Goal: Information Seeking & Learning: Check status

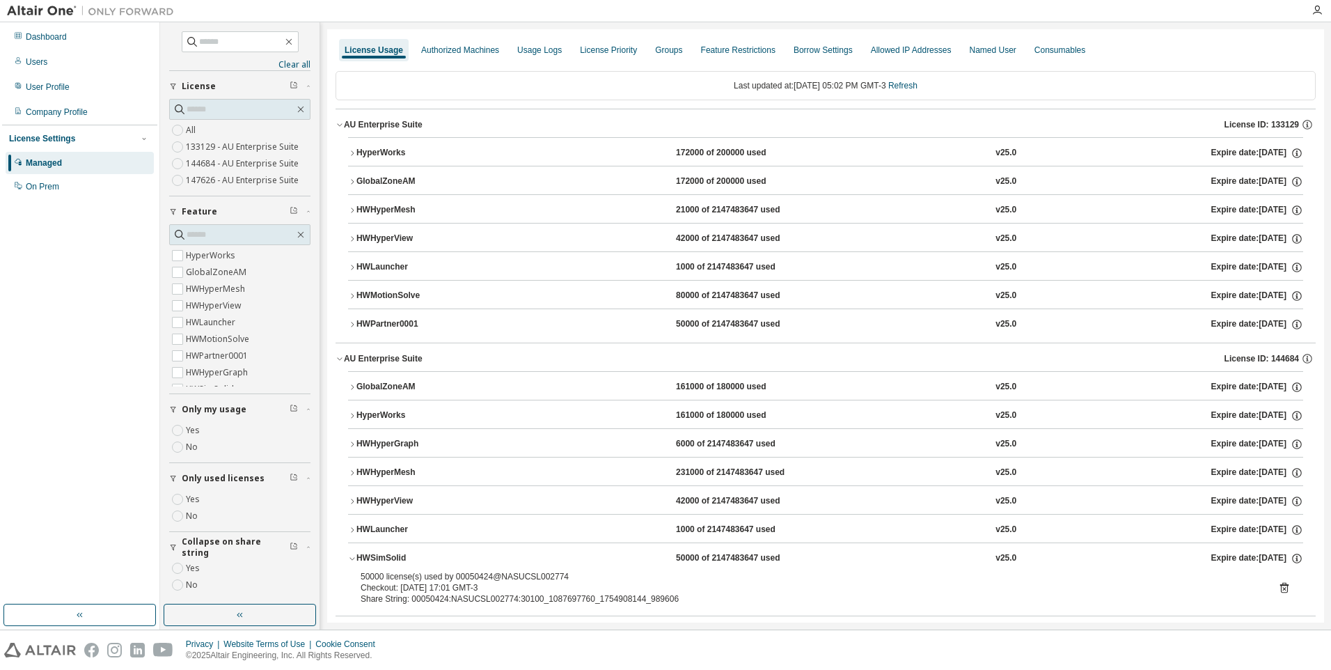
scroll to position [2, 0]
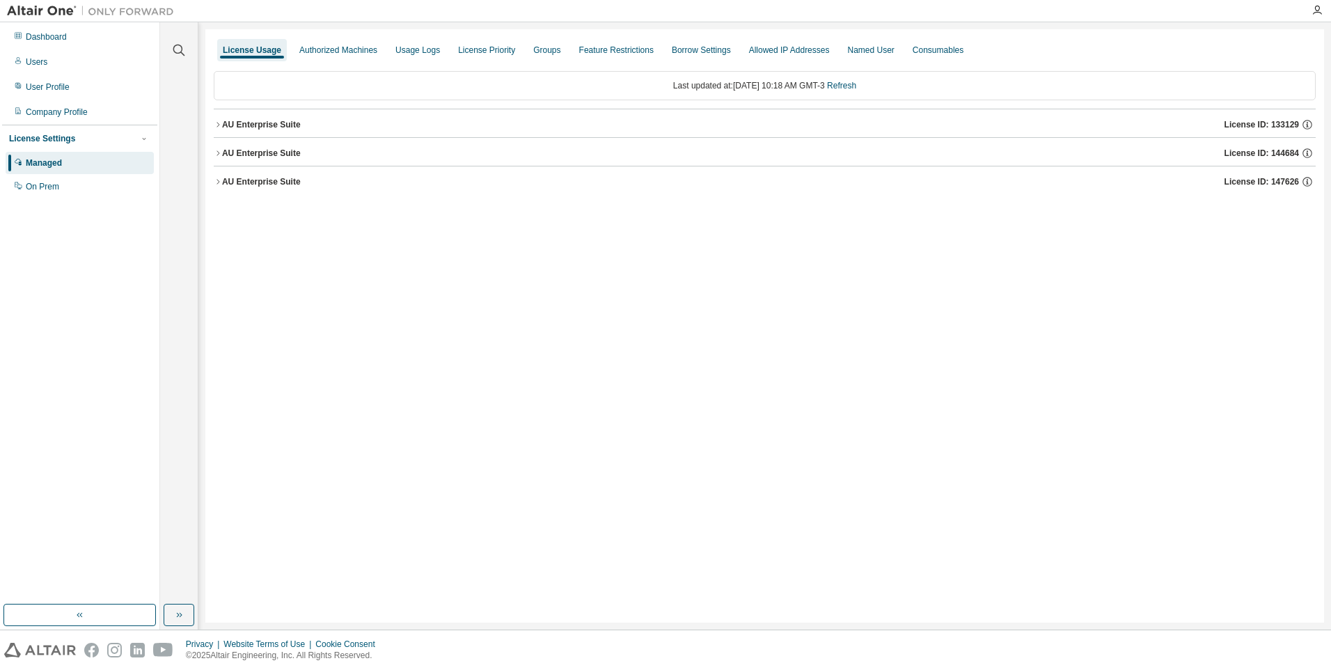
click at [240, 136] on button "AU Enterprise Suite License ID: 133129" at bounding box center [765, 124] width 1102 height 31
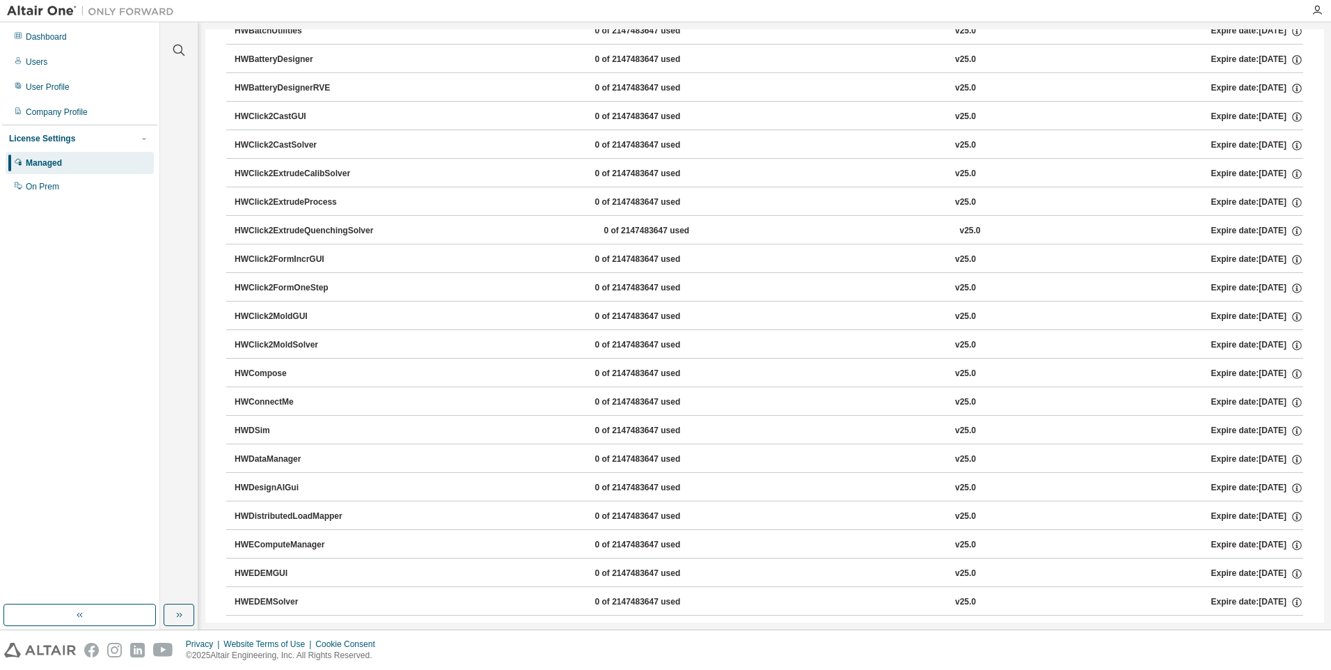
scroll to position [557, 0]
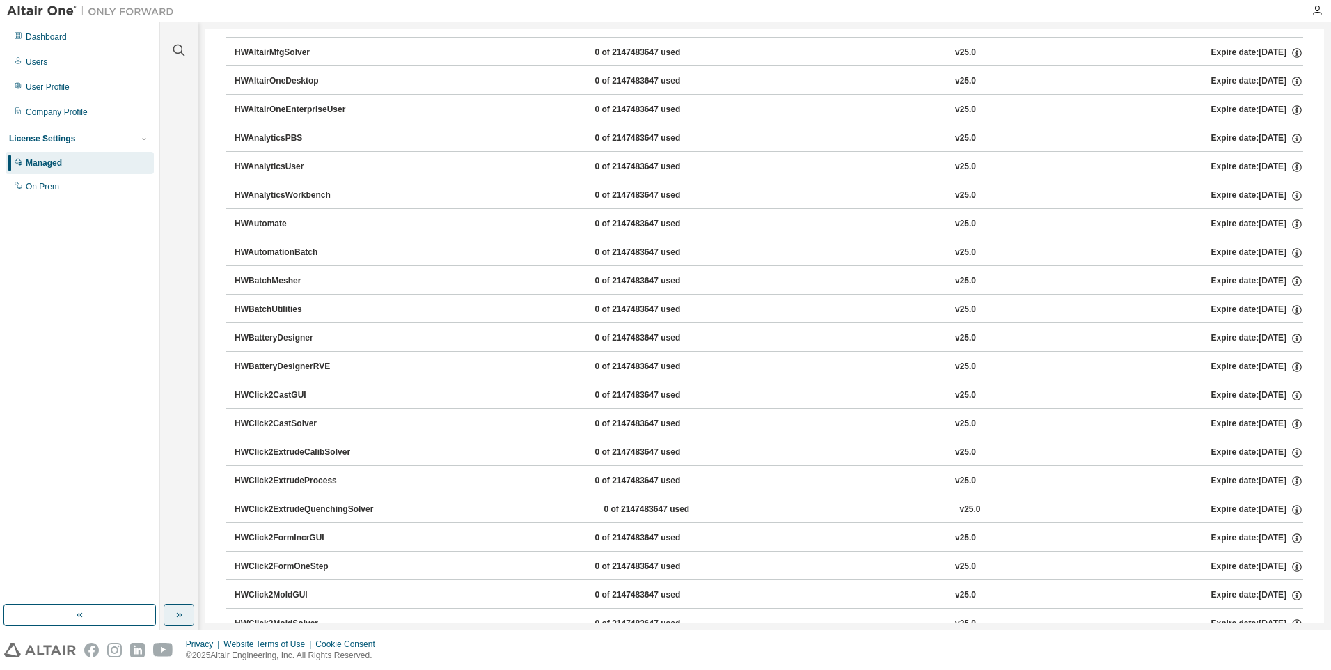
click at [186, 625] on button "button" at bounding box center [179, 615] width 31 height 22
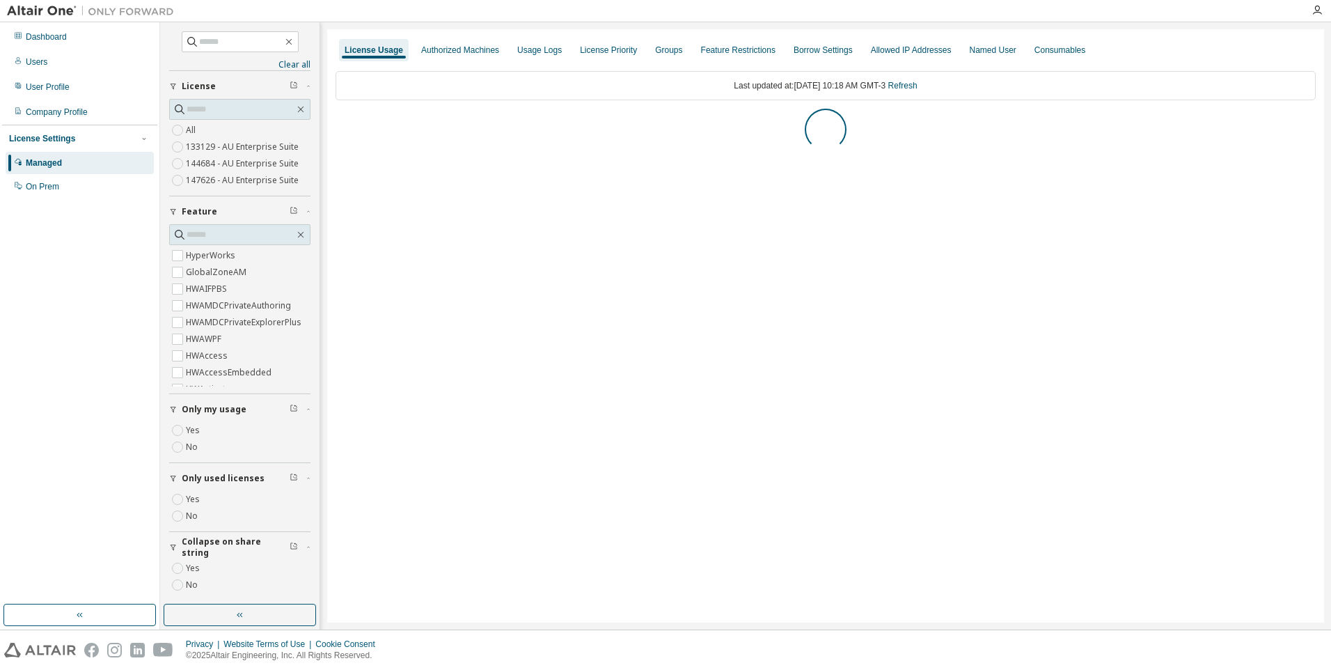
scroll to position [0, 0]
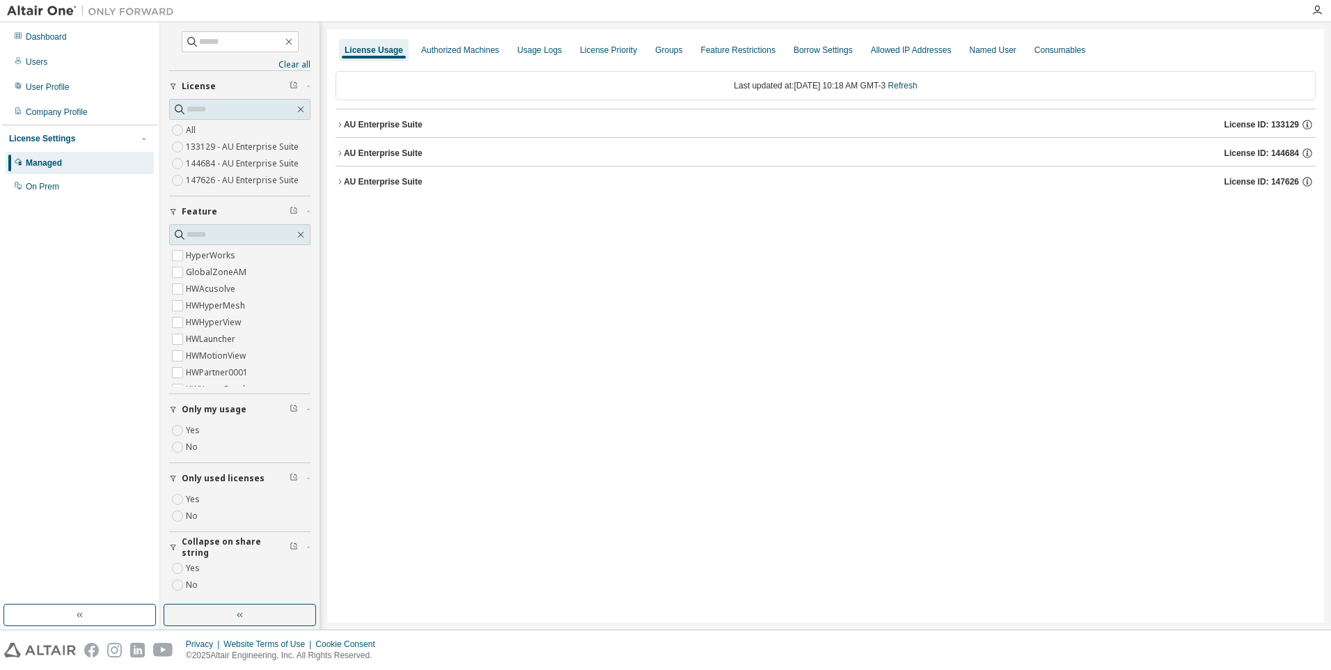
click at [375, 154] on div "AU Enterprise Suite" at bounding box center [383, 153] width 79 height 11
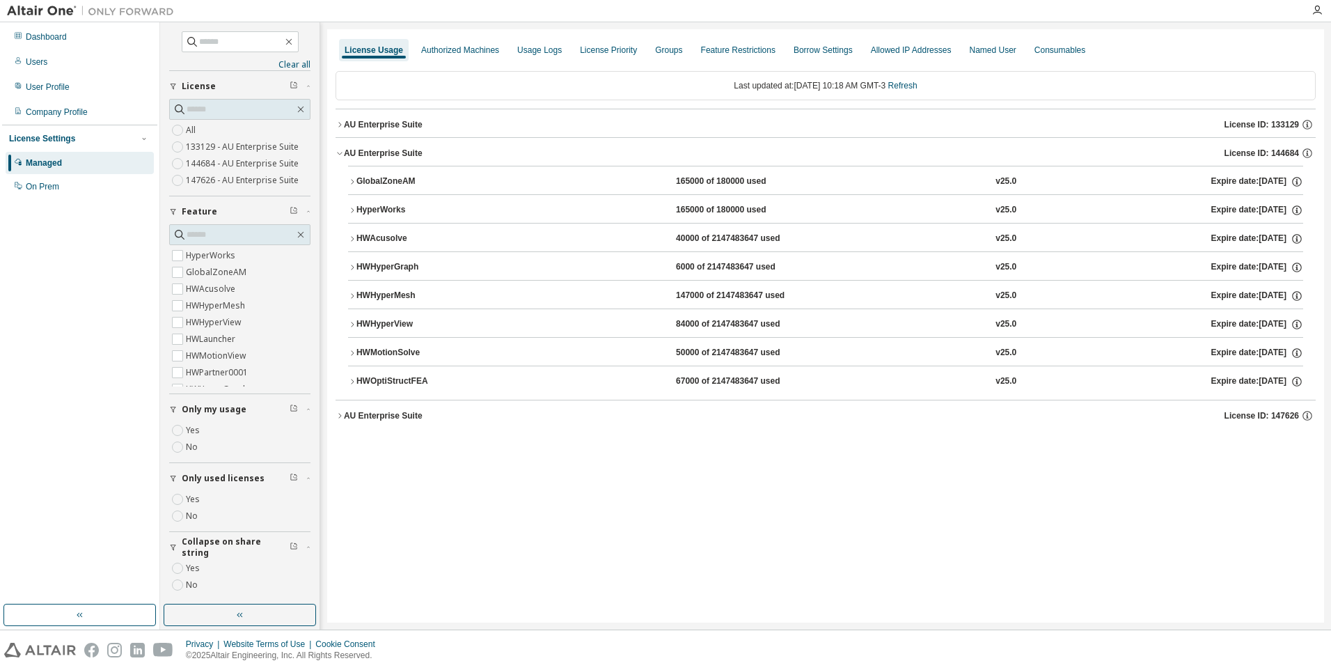
click at [421, 383] on div "HWOptiStructFEA" at bounding box center [418, 381] width 125 height 13
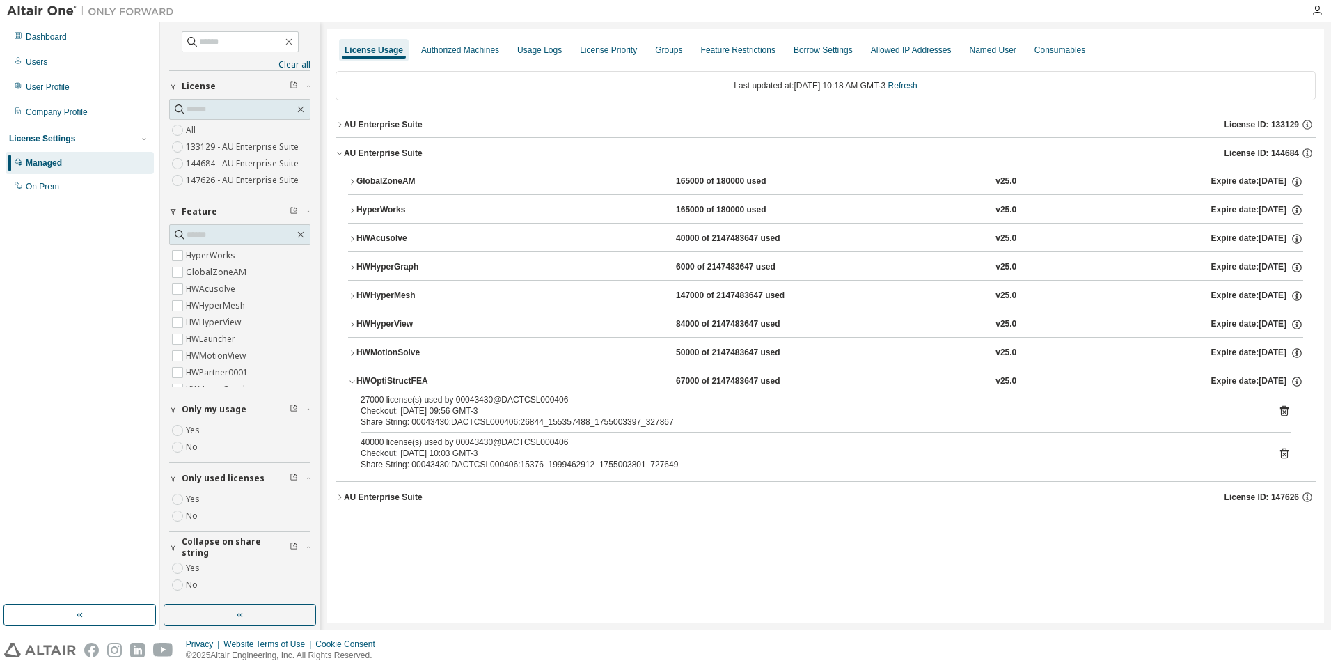
click at [396, 353] on div "HWMotionSolve" at bounding box center [418, 353] width 125 height 13
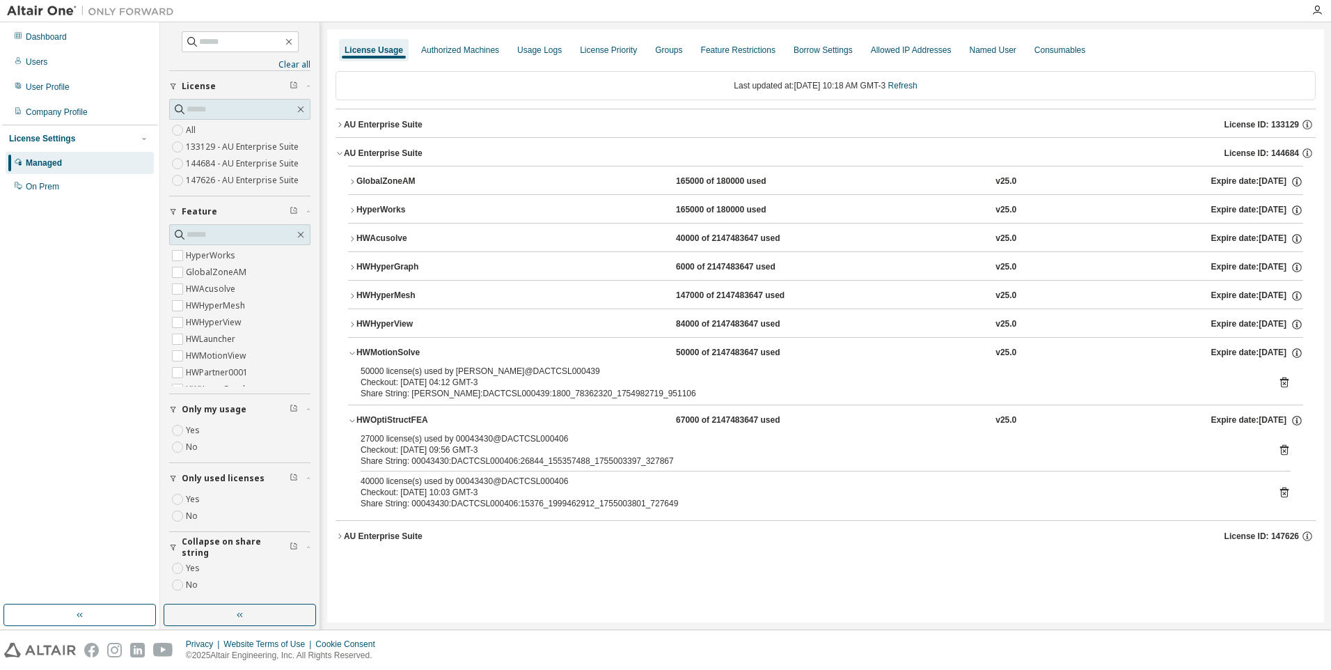
click at [400, 354] on div "HWMotionSolve" at bounding box center [418, 353] width 125 height 13
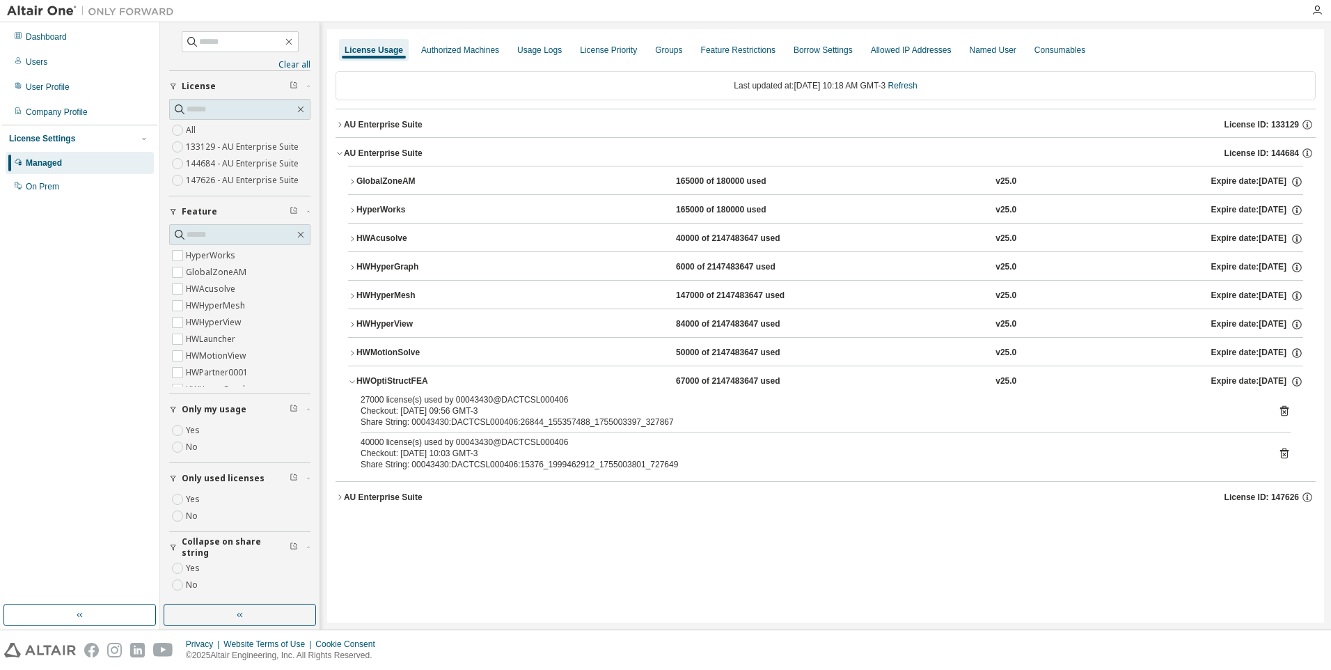
click at [398, 125] on div "AU Enterprise Suite" at bounding box center [383, 124] width 79 height 11
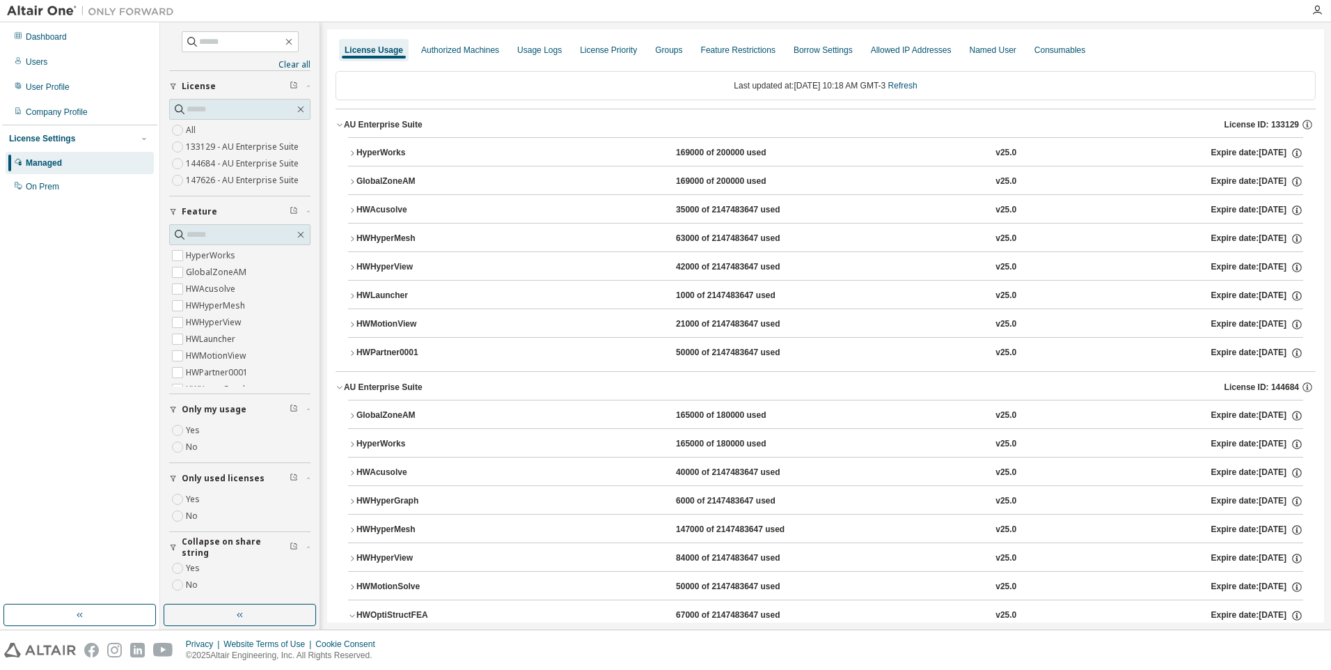
click at [394, 351] on div "HWPartner0001" at bounding box center [418, 353] width 125 height 13
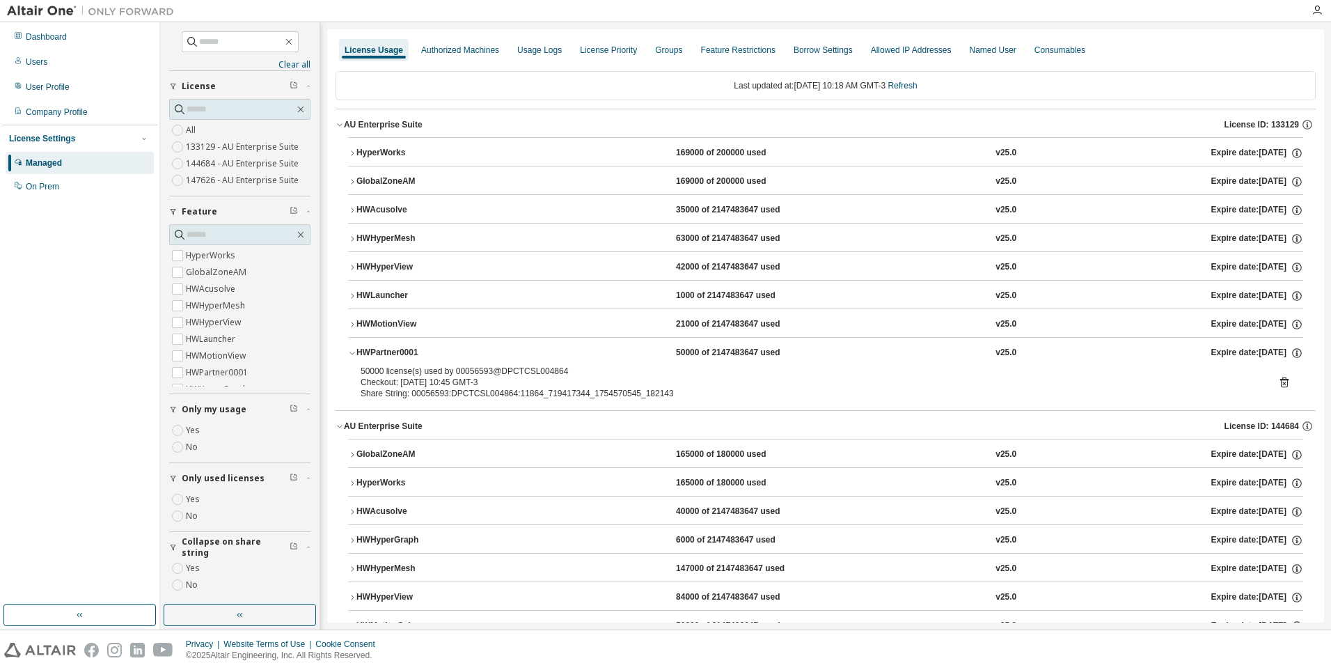
click at [374, 123] on div "AU Enterprise Suite" at bounding box center [383, 124] width 79 height 11
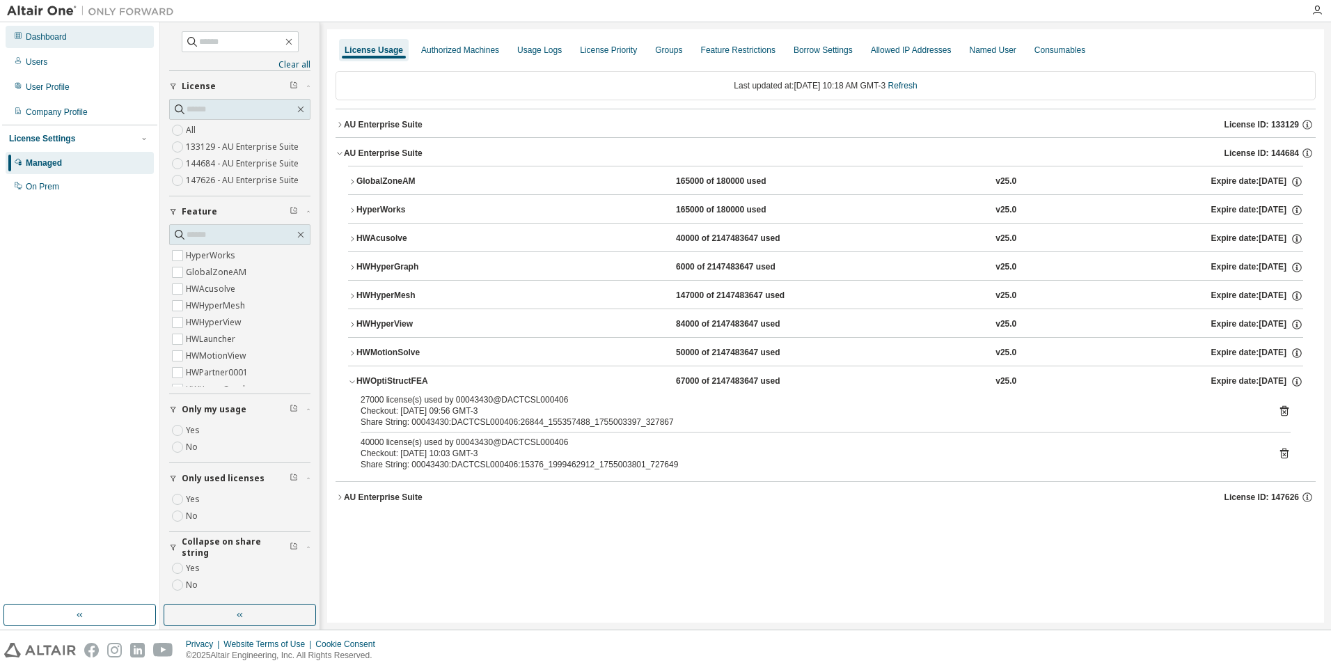
click at [47, 40] on div "Dashboard" at bounding box center [46, 36] width 41 height 11
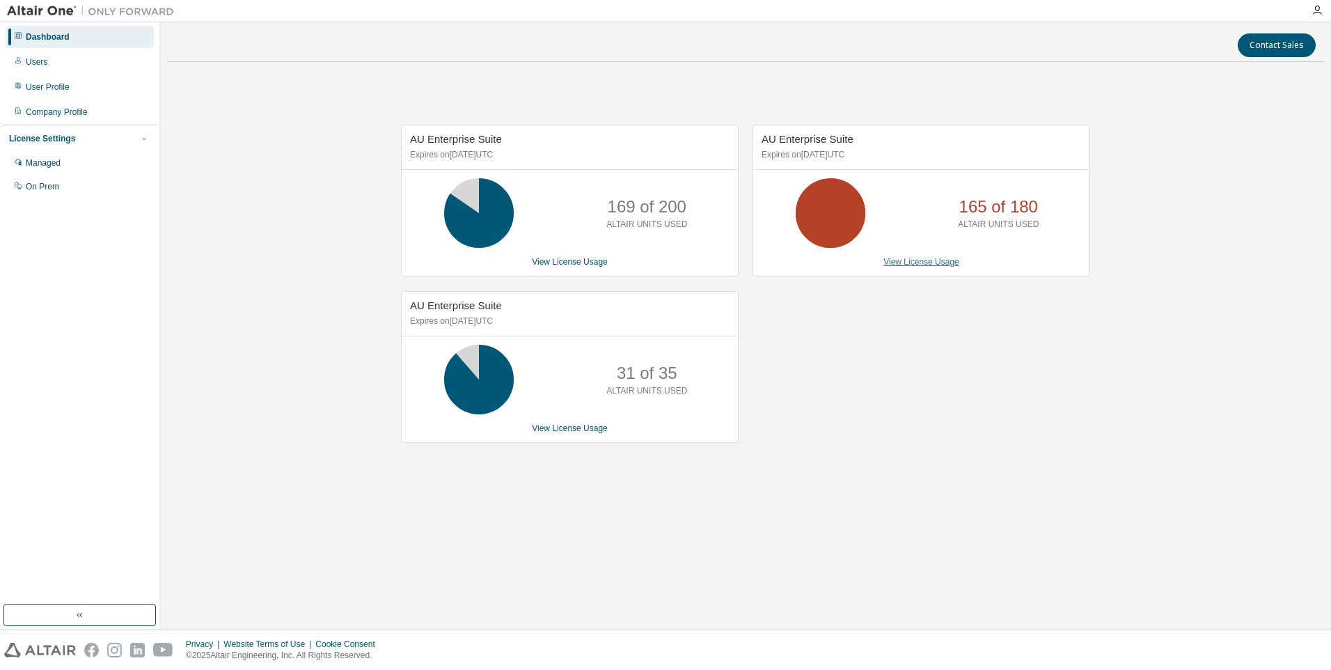
click at [934, 257] on link "View License Usage" at bounding box center [922, 262] width 76 height 10
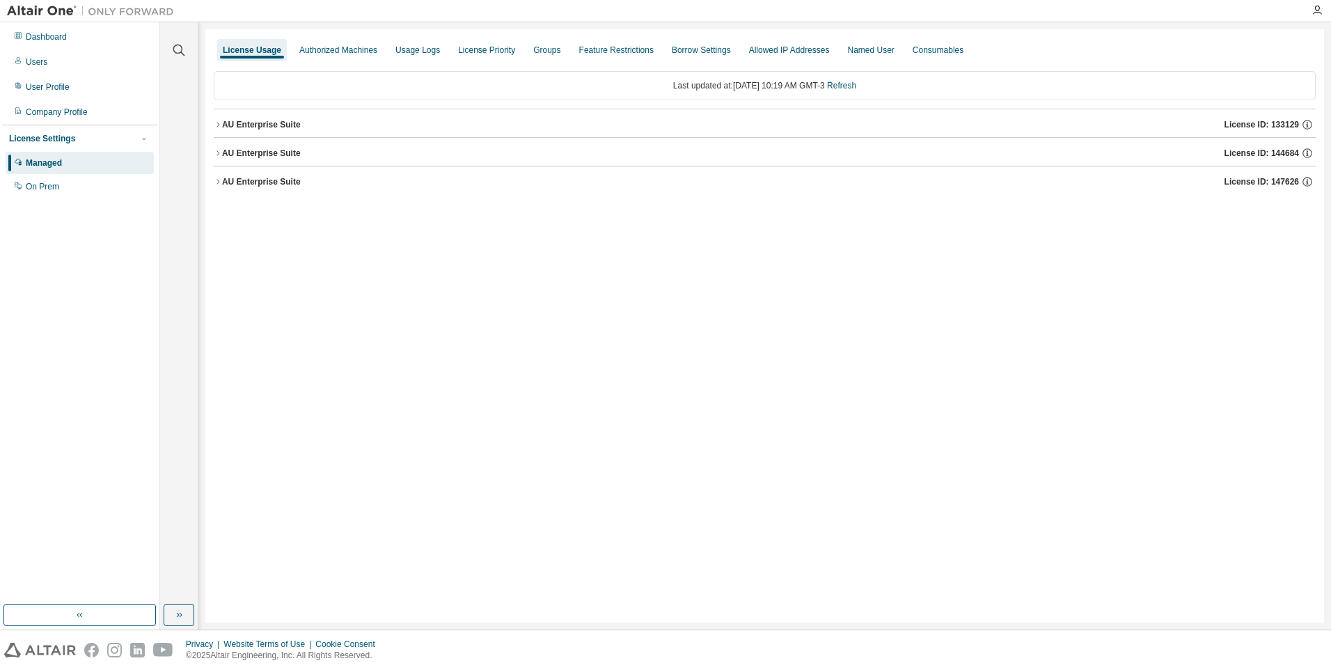
click at [269, 129] on div "AU Enterprise Suite" at bounding box center [261, 124] width 79 height 11
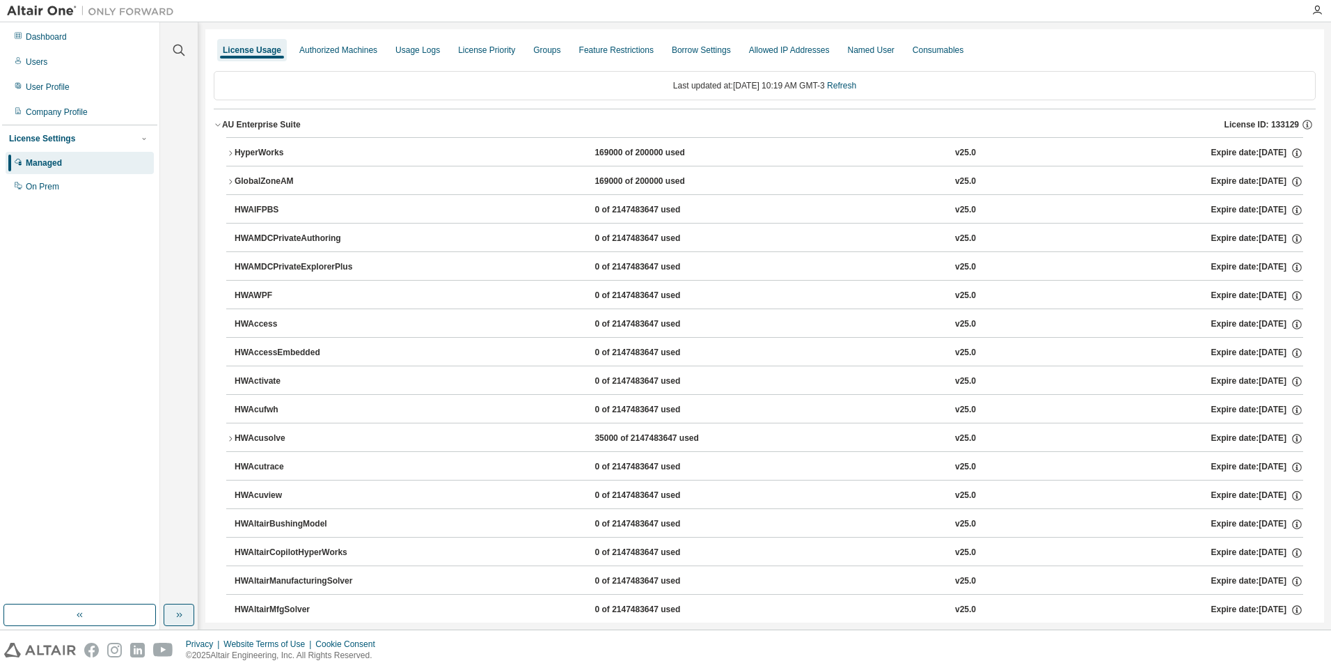
click at [182, 613] on icon "button" at bounding box center [178, 614] width 11 height 11
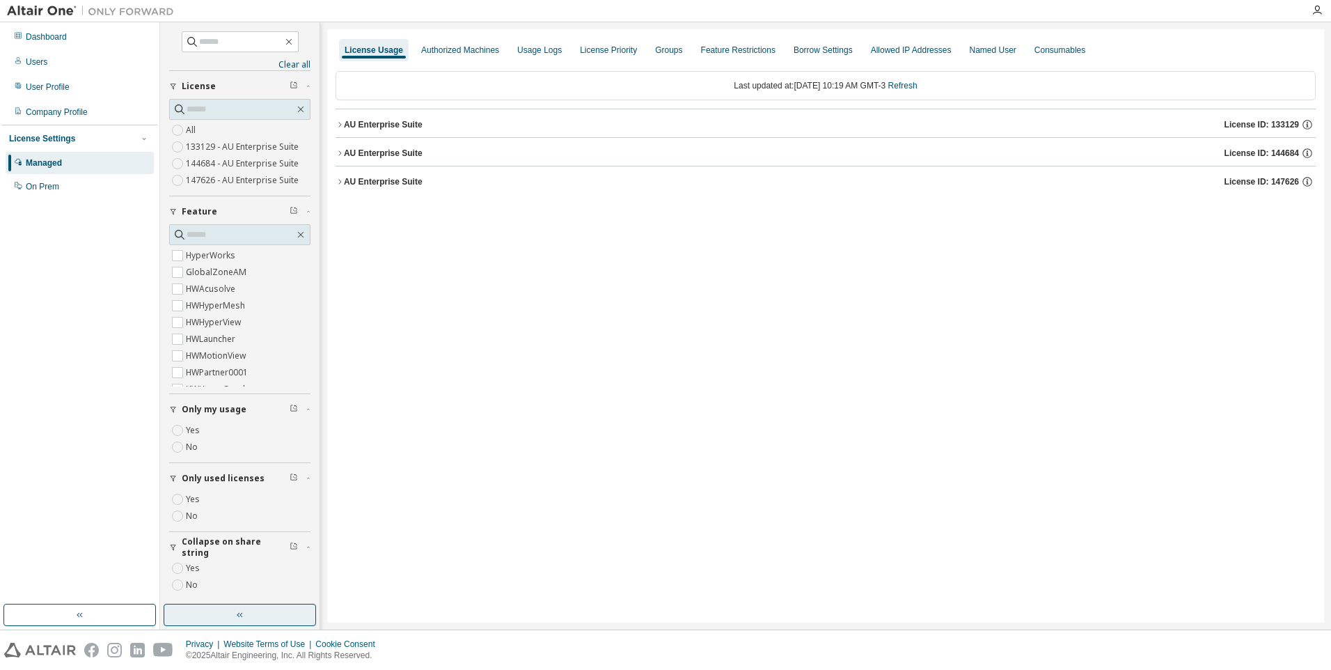
click at [368, 118] on div "AU Enterprise Suite License ID: 133129" at bounding box center [830, 124] width 972 height 13
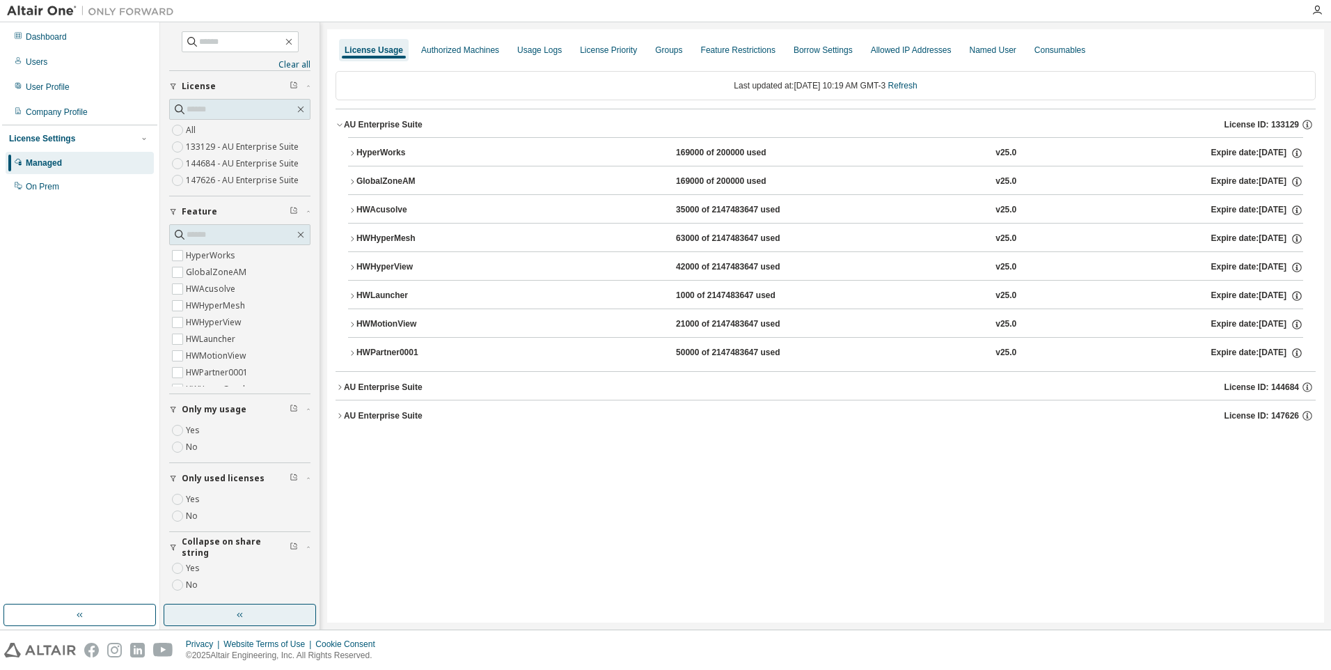
click at [385, 381] on div "AU Enterprise Suite License ID: 144684" at bounding box center [830, 387] width 972 height 13
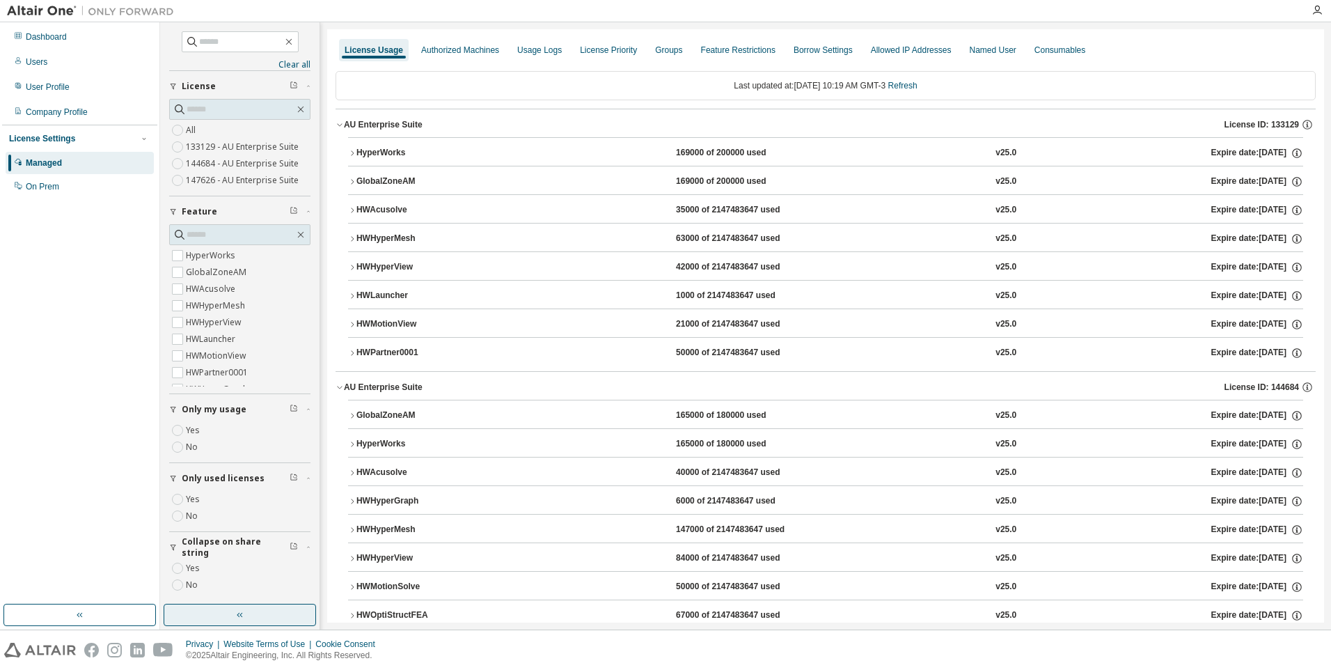
scroll to position [59, 0]
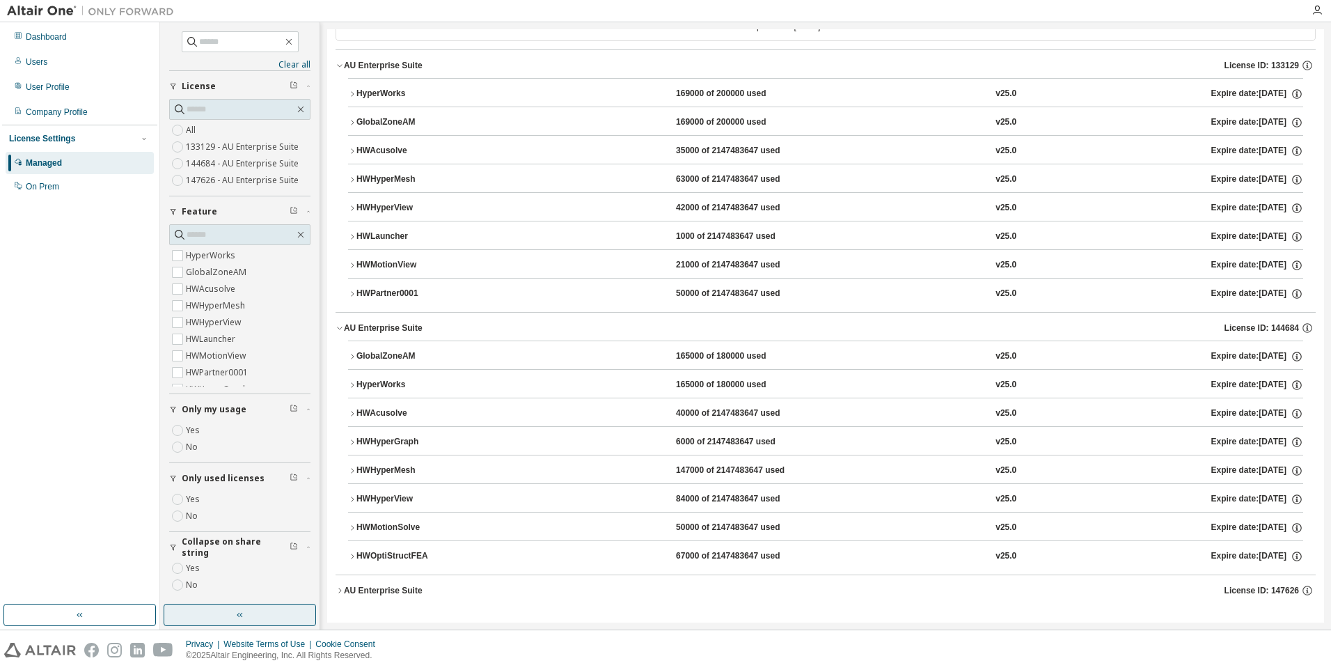
click at [397, 560] on div "HWOptiStructFEA" at bounding box center [418, 556] width 125 height 13
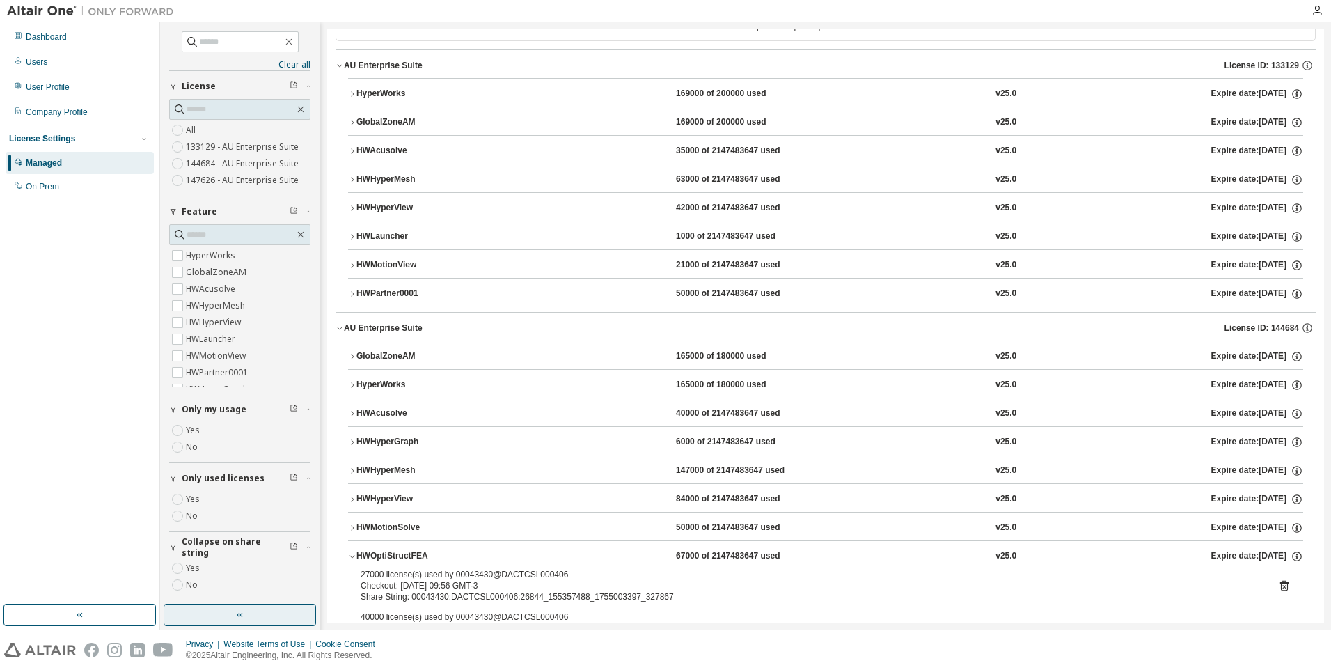
scroll to position [0, 0]
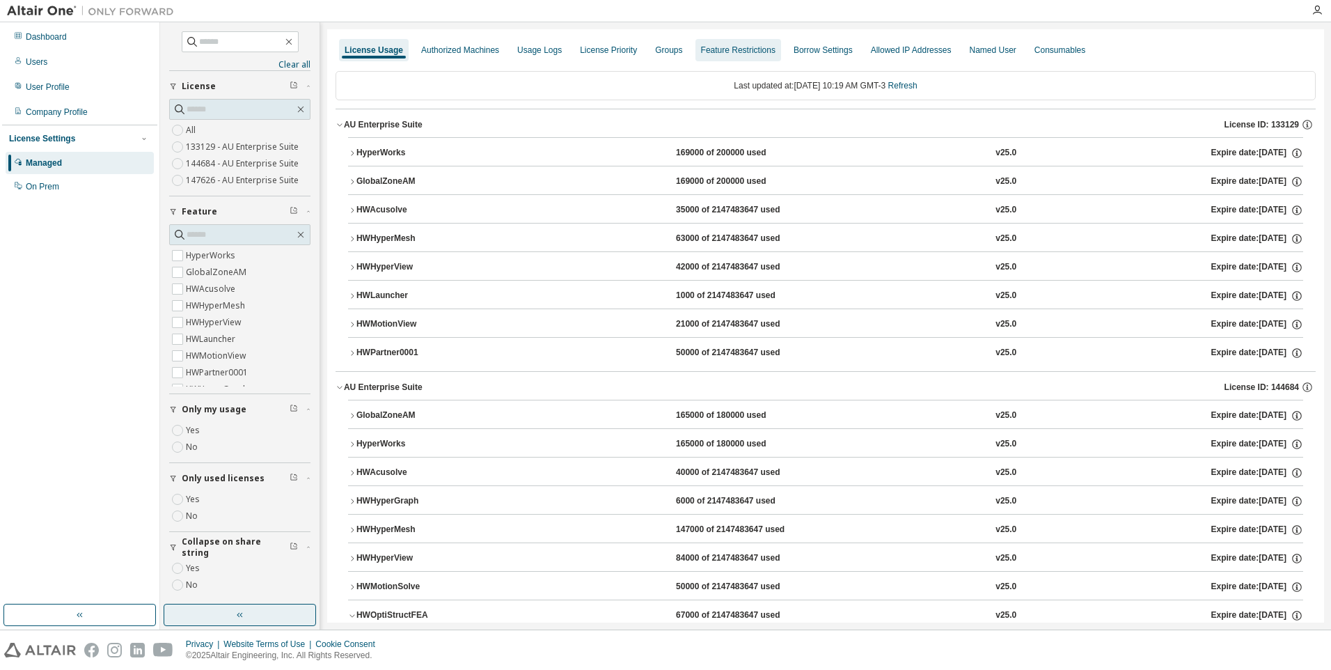
click at [706, 47] on div "Feature Restrictions" at bounding box center [738, 50] width 75 height 11
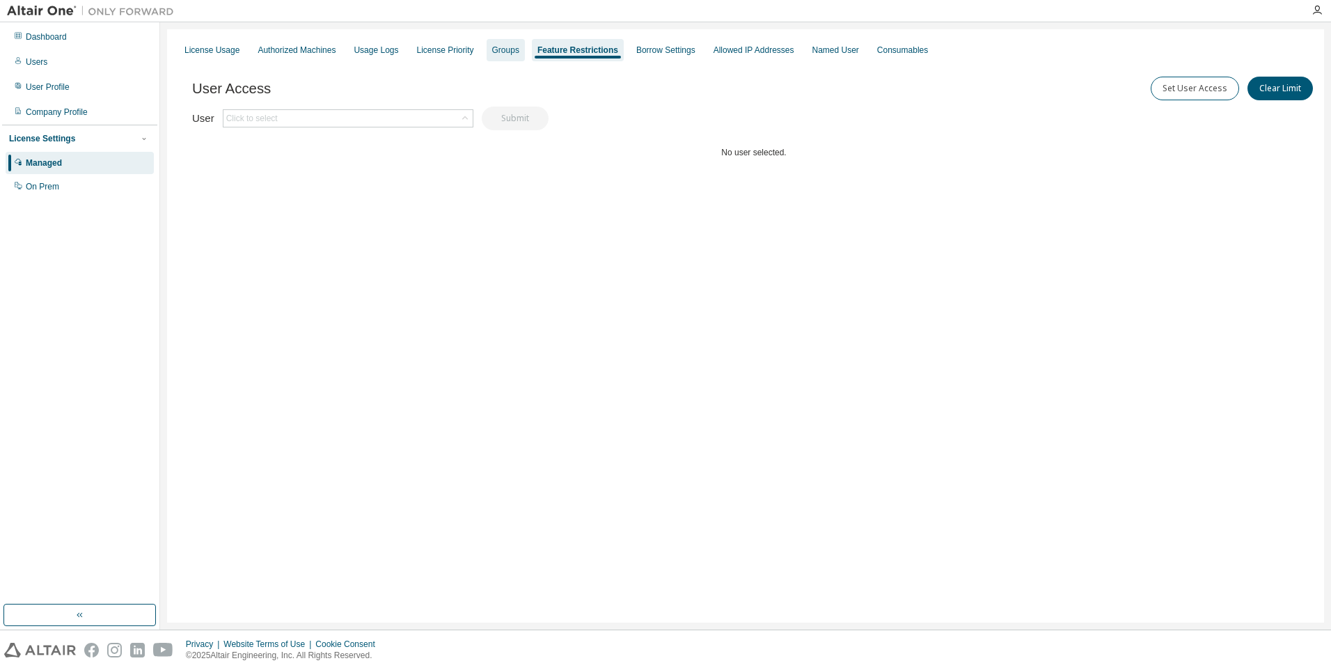
click at [492, 52] on div "Groups" at bounding box center [505, 50] width 27 height 11
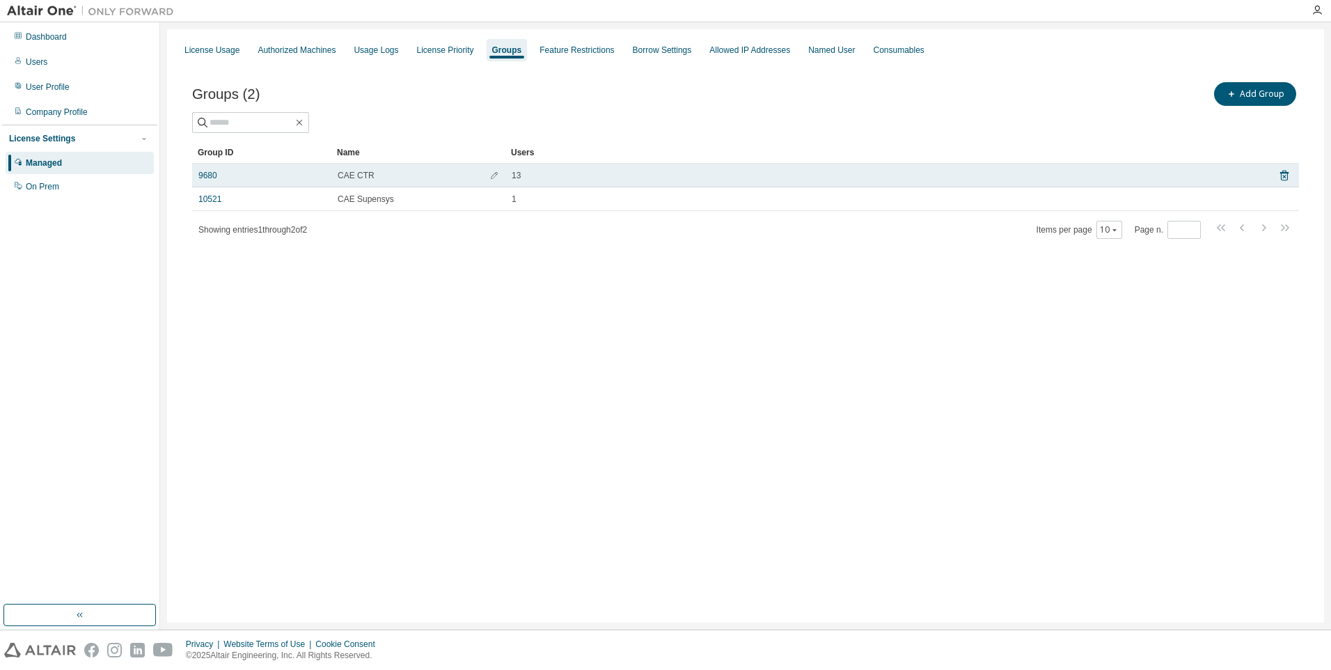
click at [356, 171] on span "CAE CTR" at bounding box center [356, 175] width 37 height 11
click at [204, 173] on link "9680" at bounding box center [207, 175] width 19 height 11
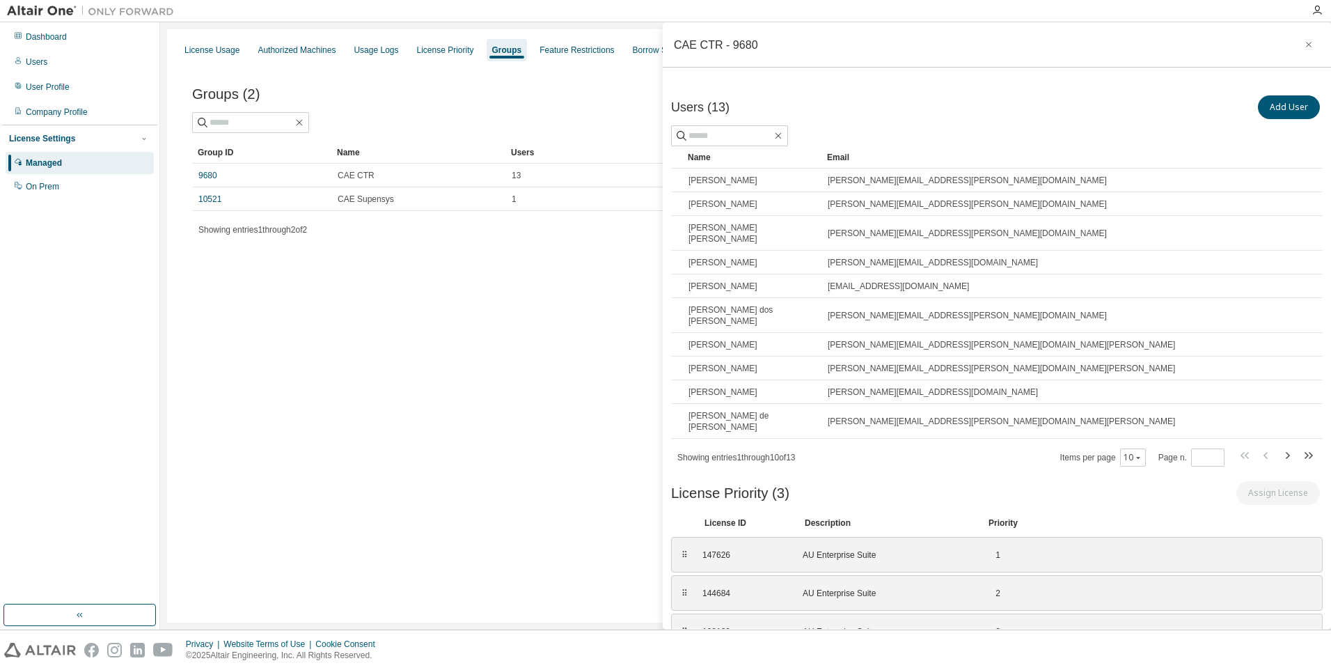
scroll to position [61, 0]
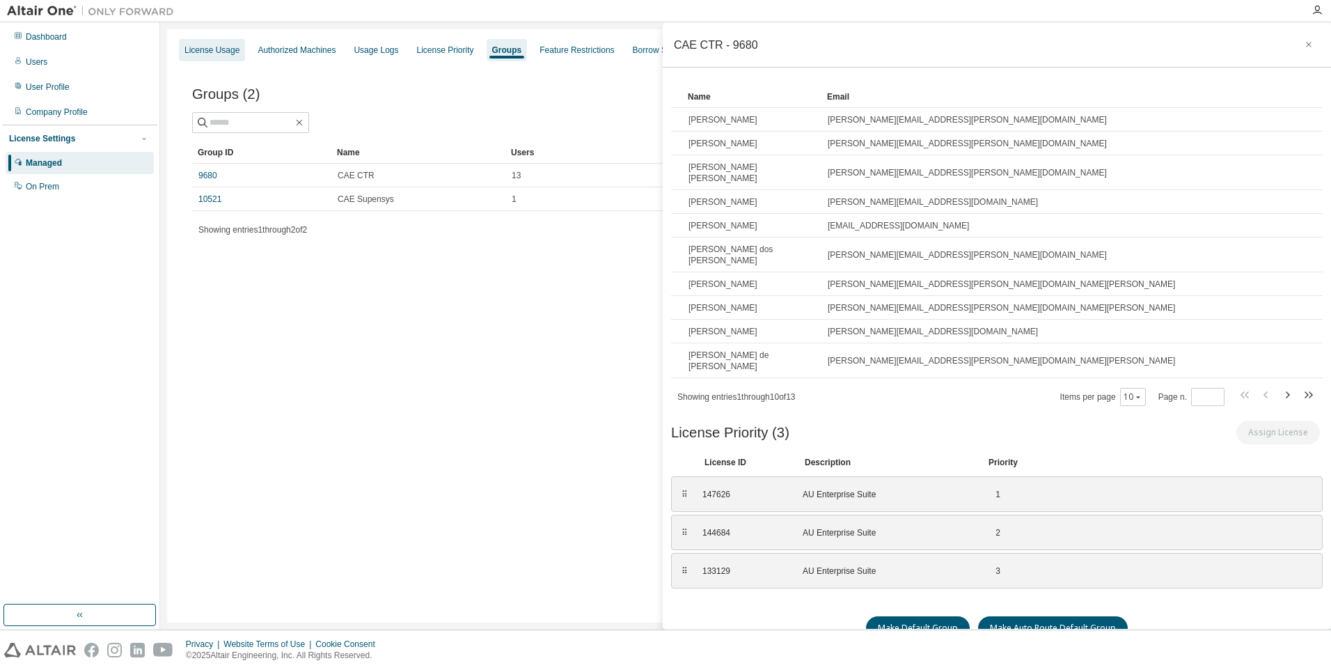
click at [216, 50] on div "License Usage" at bounding box center [212, 50] width 55 height 11
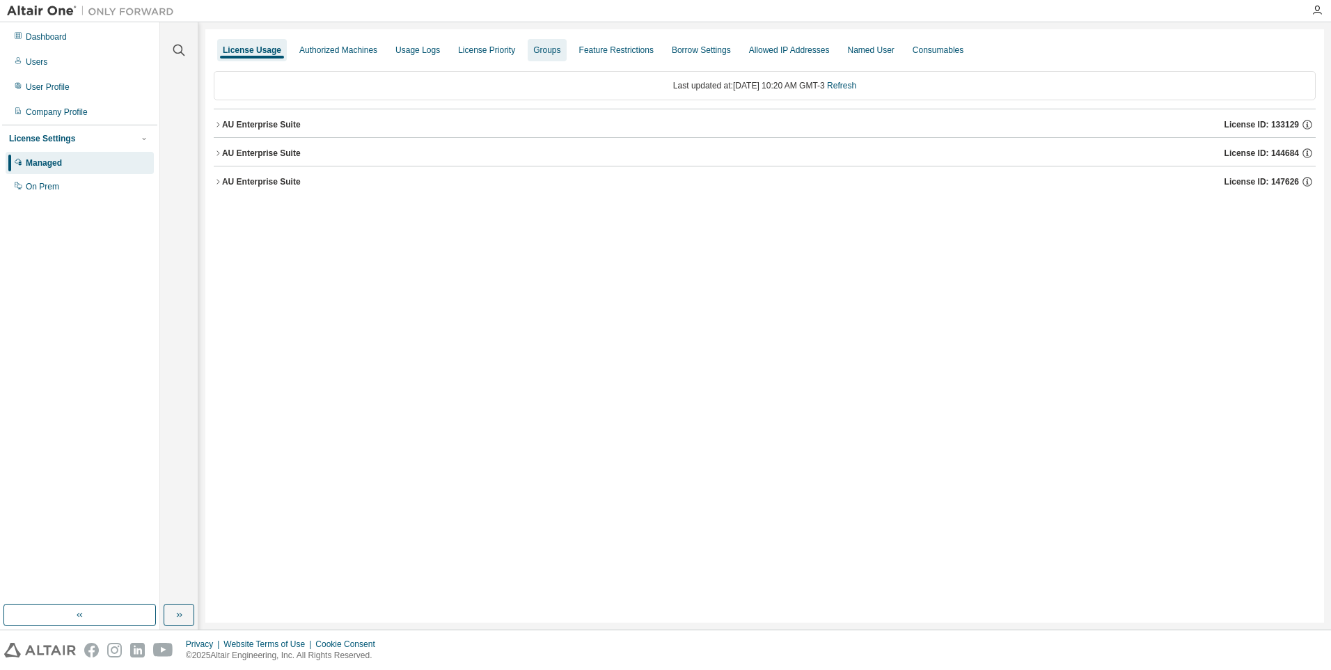
click at [536, 55] on div "Groups" at bounding box center [546, 50] width 27 height 11
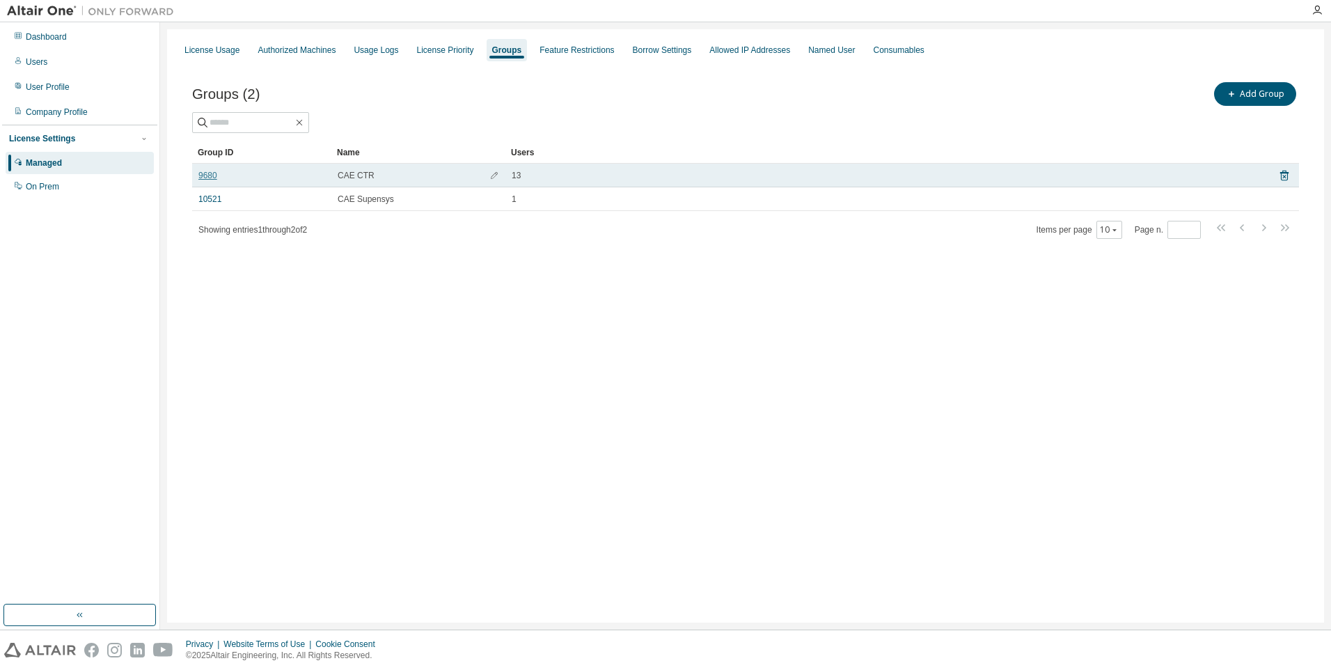
click at [216, 175] on link "9680" at bounding box center [207, 175] width 19 height 11
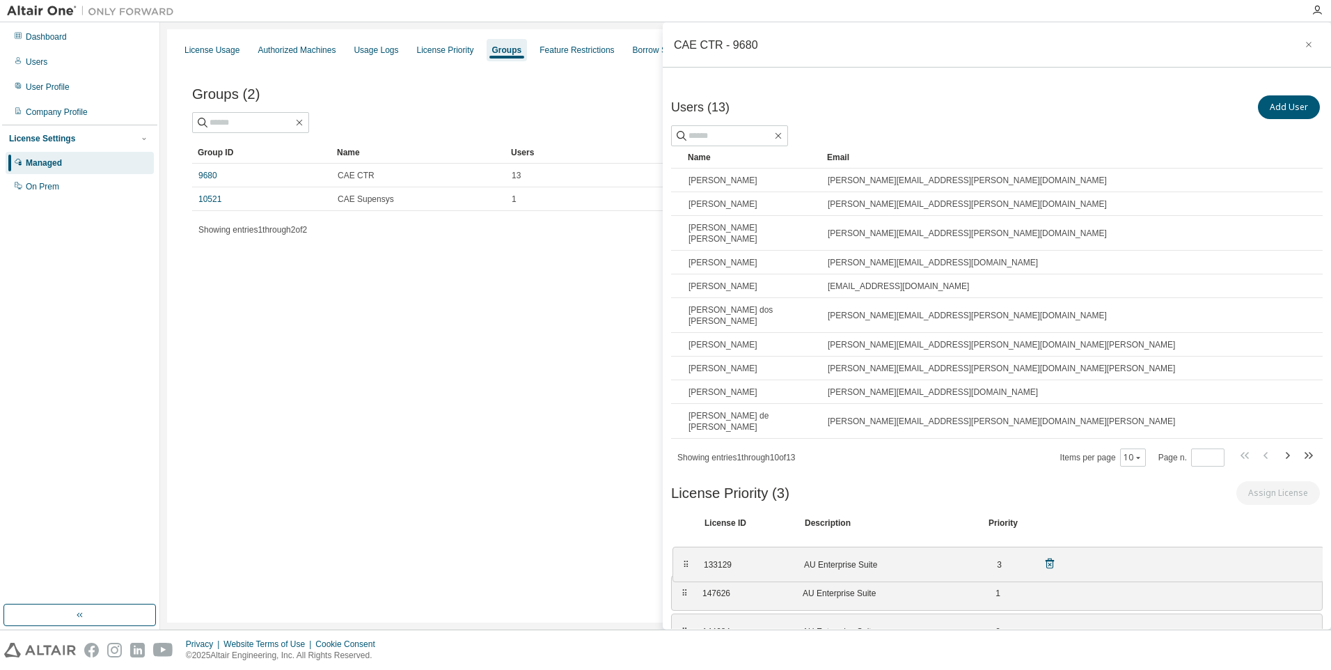
drag, startPoint x: 684, startPoint y: 613, endPoint x: 686, endPoint y: 546, distance: 66.9
click at [686, 559] on div "⠿" at bounding box center [686, 564] width 8 height 11
drag, startPoint x: 687, startPoint y: 572, endPoint x: 684, endPoint y: 530, distance: 41.8
click at [684, 549] on div "⠿" at bounding box center [682, 554] width 8 height 11
click at [224, 47] on div "License Usage" at bounding box center [212, 50] width 55 height 11
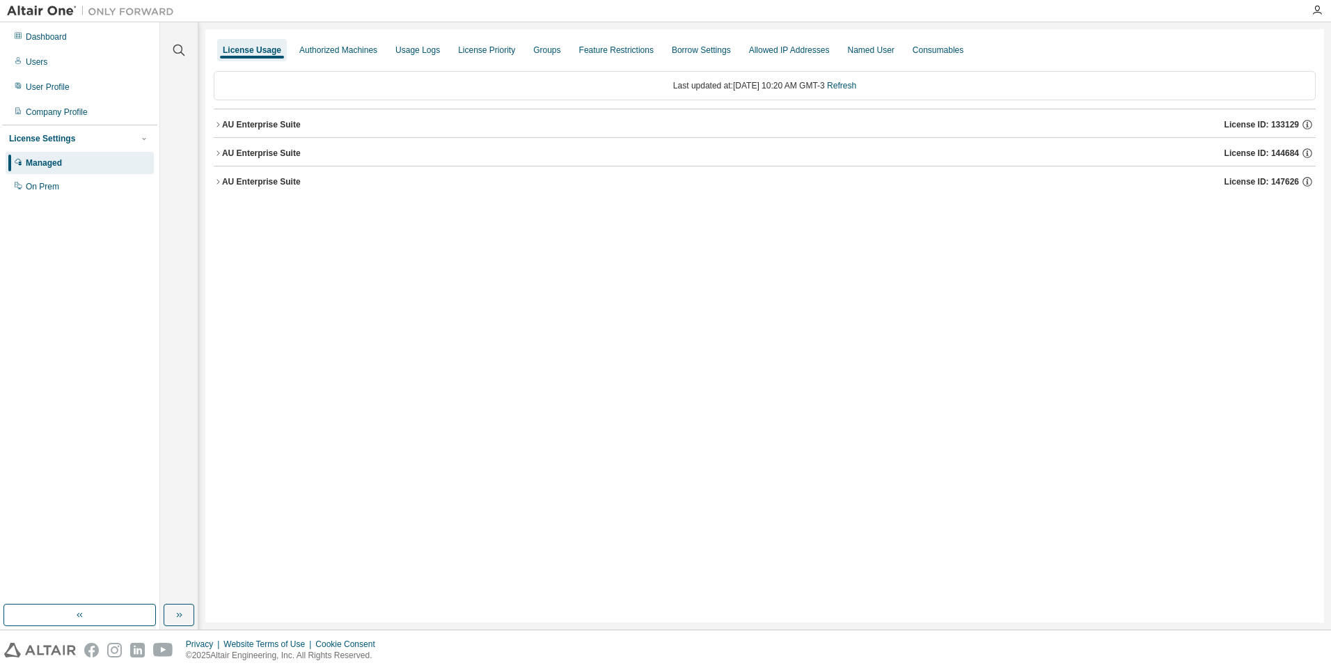
click at [803, 195] on button "AU Enterprise Suite License ID: 147626" at bounding box center [765, 181] width 1102 height 31
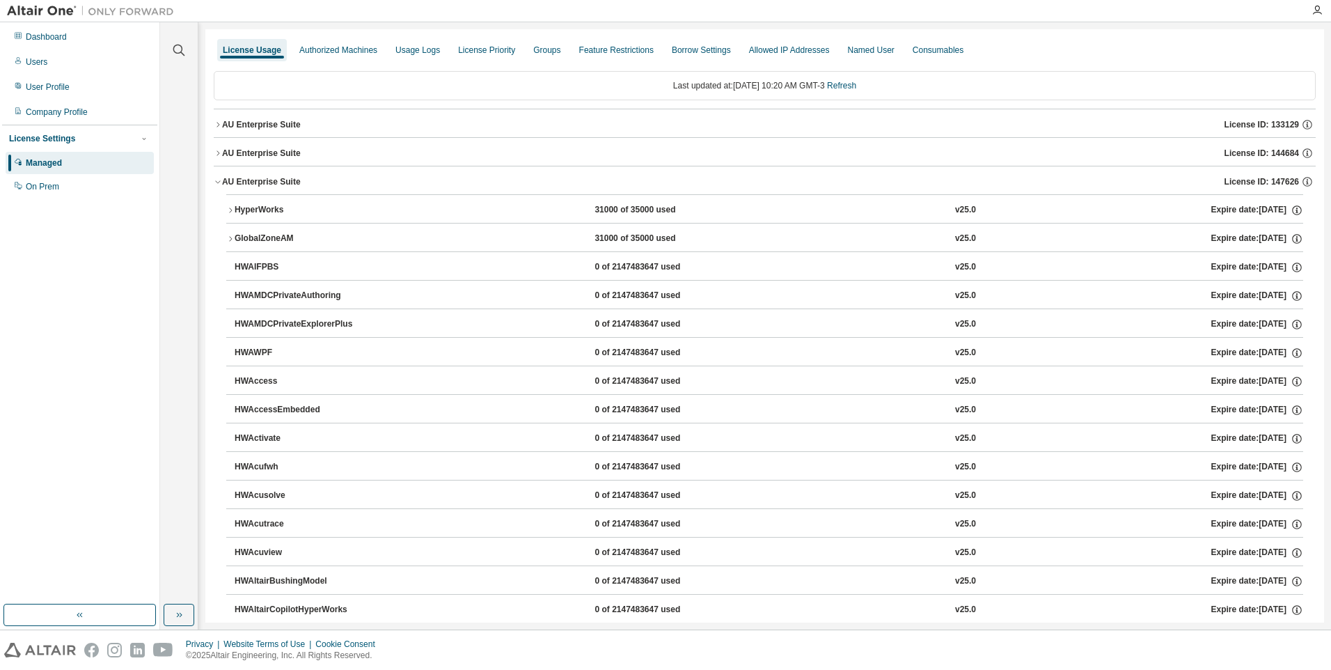
click at [799, 185] on div "AU Enterprise Suite License ID: 147626" at bounding box center [769, 181] width 1094 height 13
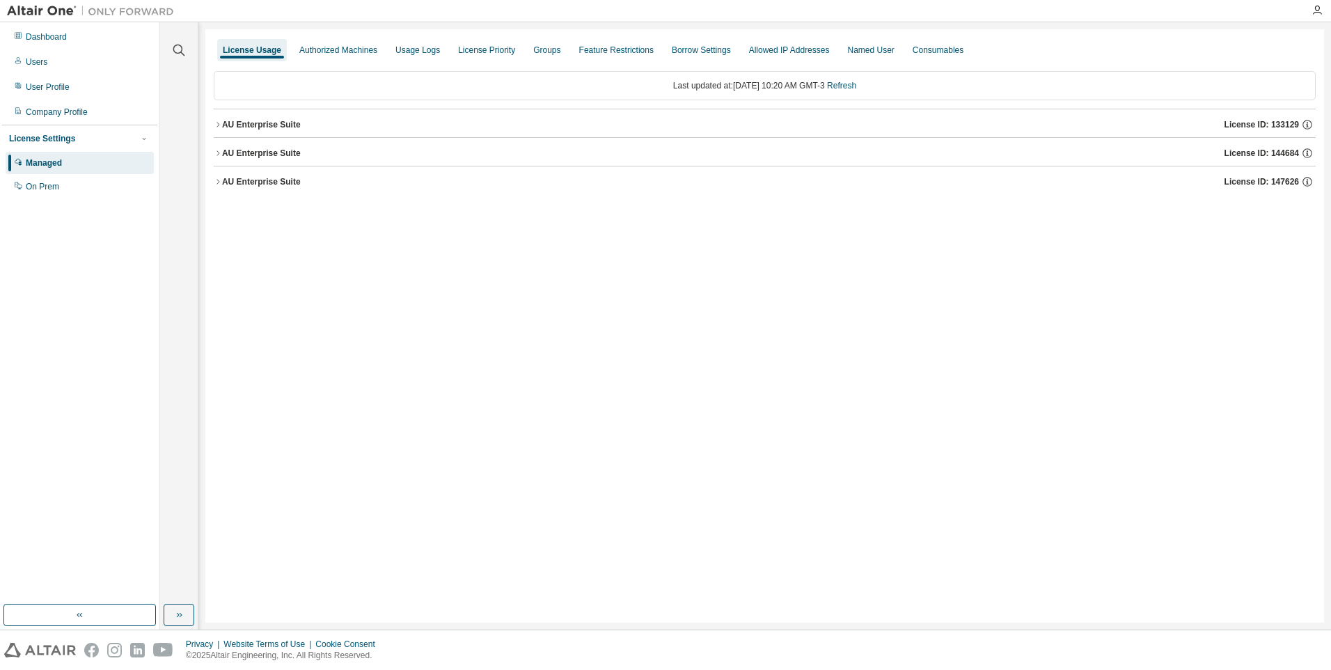
click at [256, 156] on div "AU Enterprise Suite" at bounding box center [261, 153] width 79 height 11
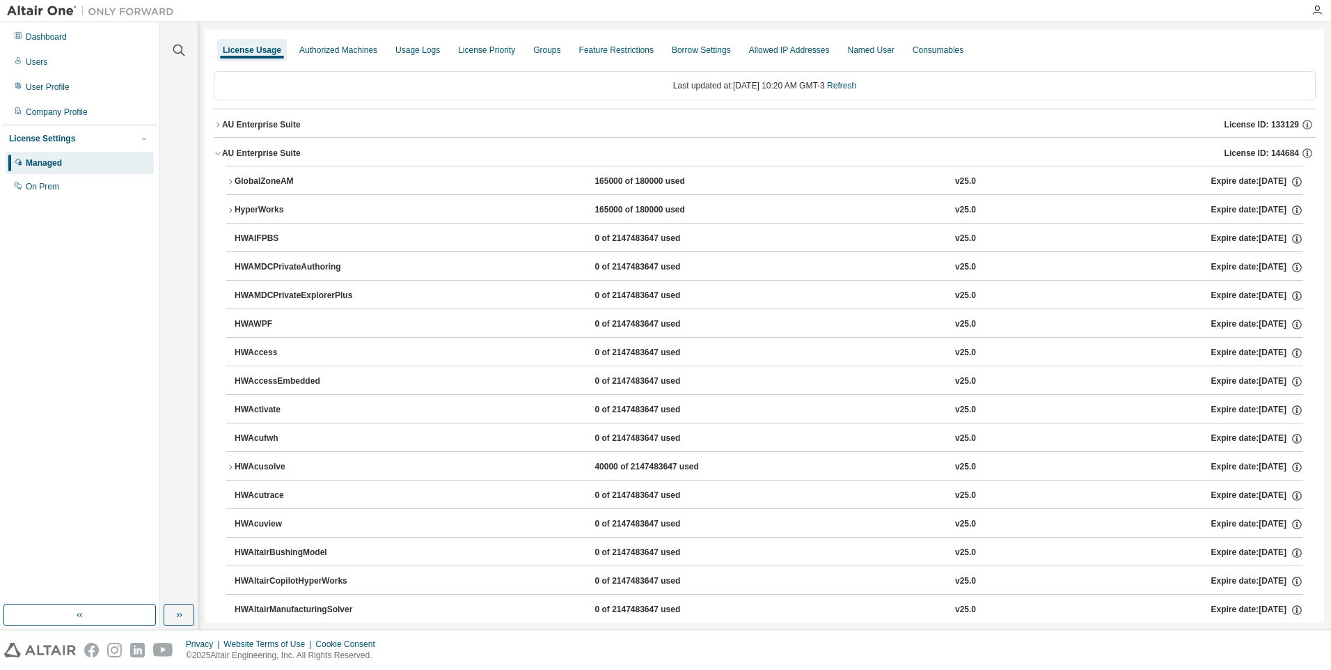
click at [256, 156] on div "AU Enterprise Suite" at bounding box center [261, 153] width 79 height 11
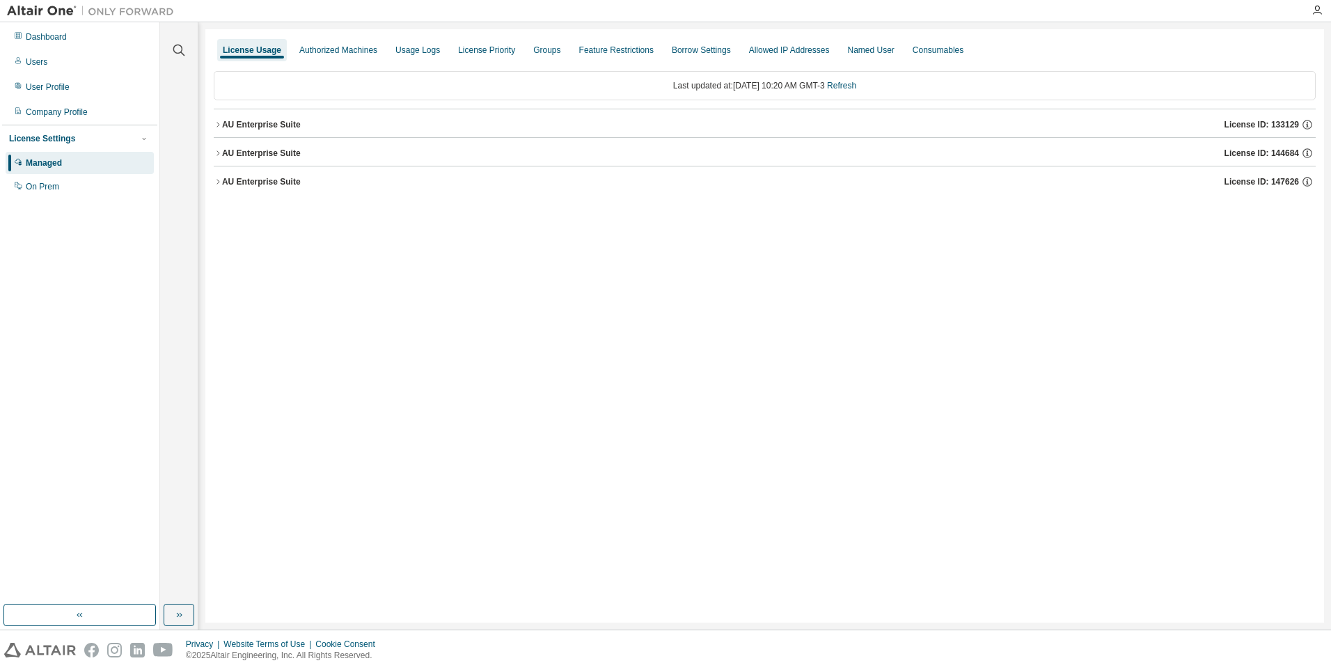
click at [256, 156] on div "AU Enterprise Suite" at bounding box center [261, 153] width 79 height 11
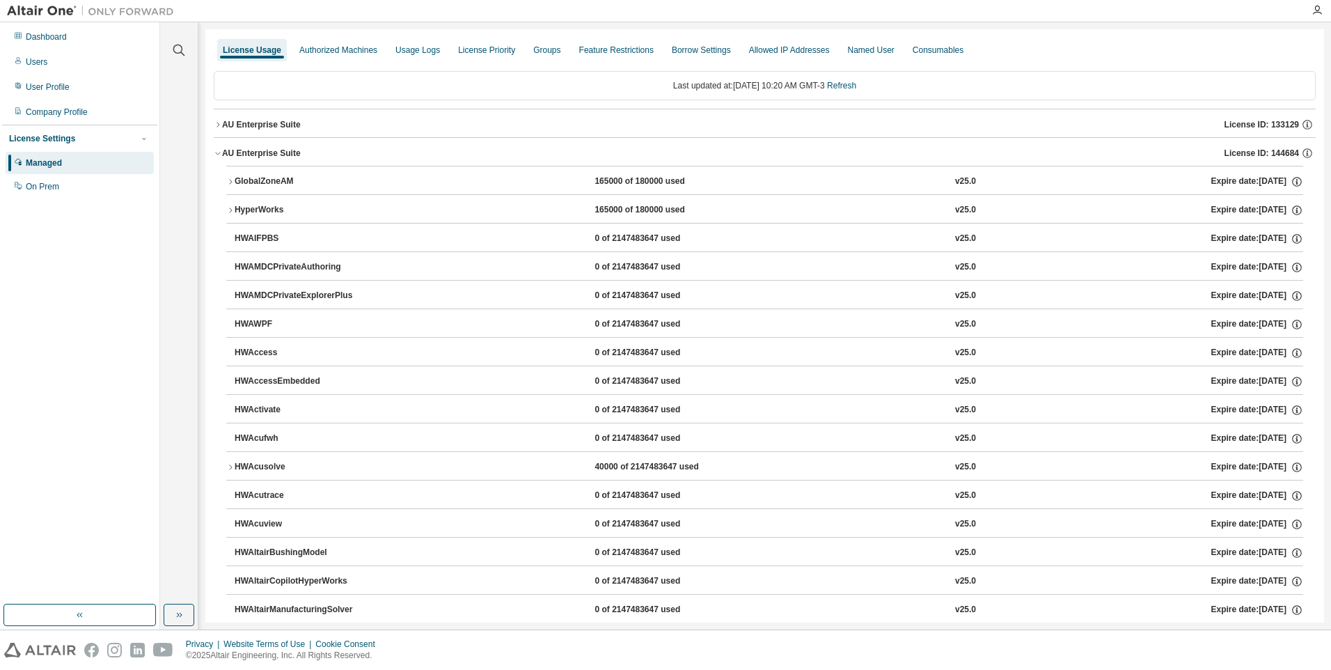
click at [256, 156] on div "AU Enterprise Suite" at bounding box center [261, 153] width 79 height 11
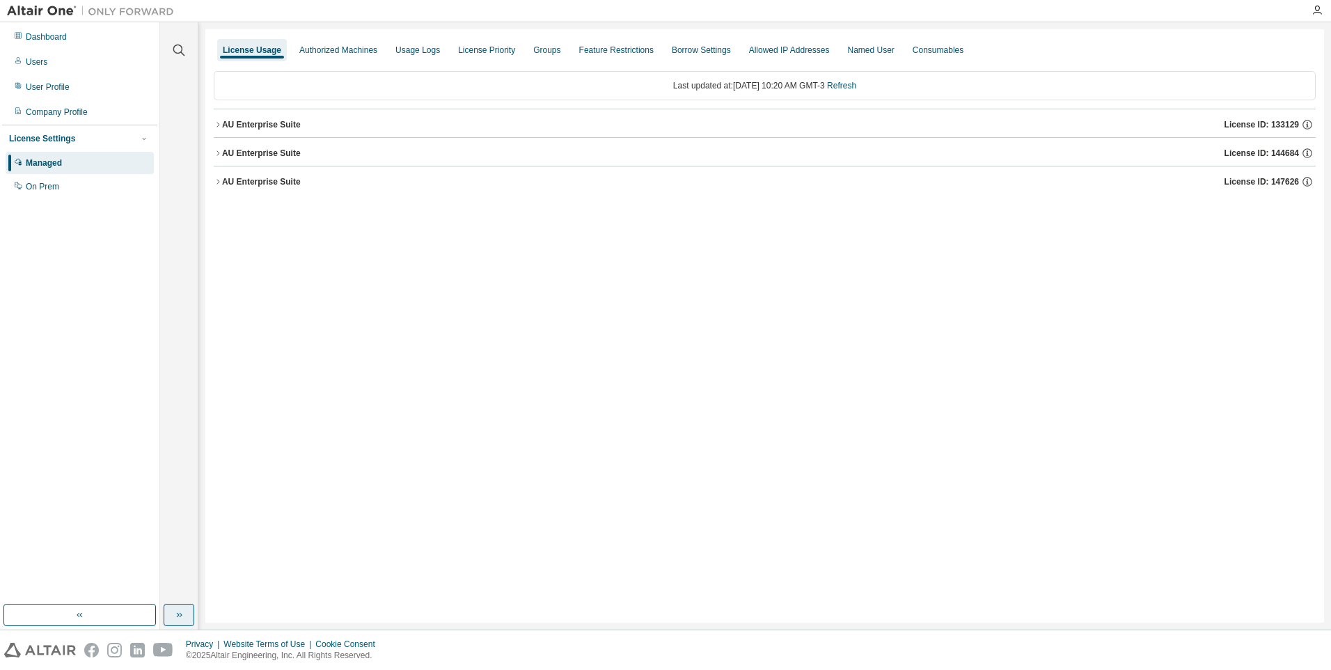
click at [181, 611] on icon "button" at bounding box center [178, 614] width 11 height 11
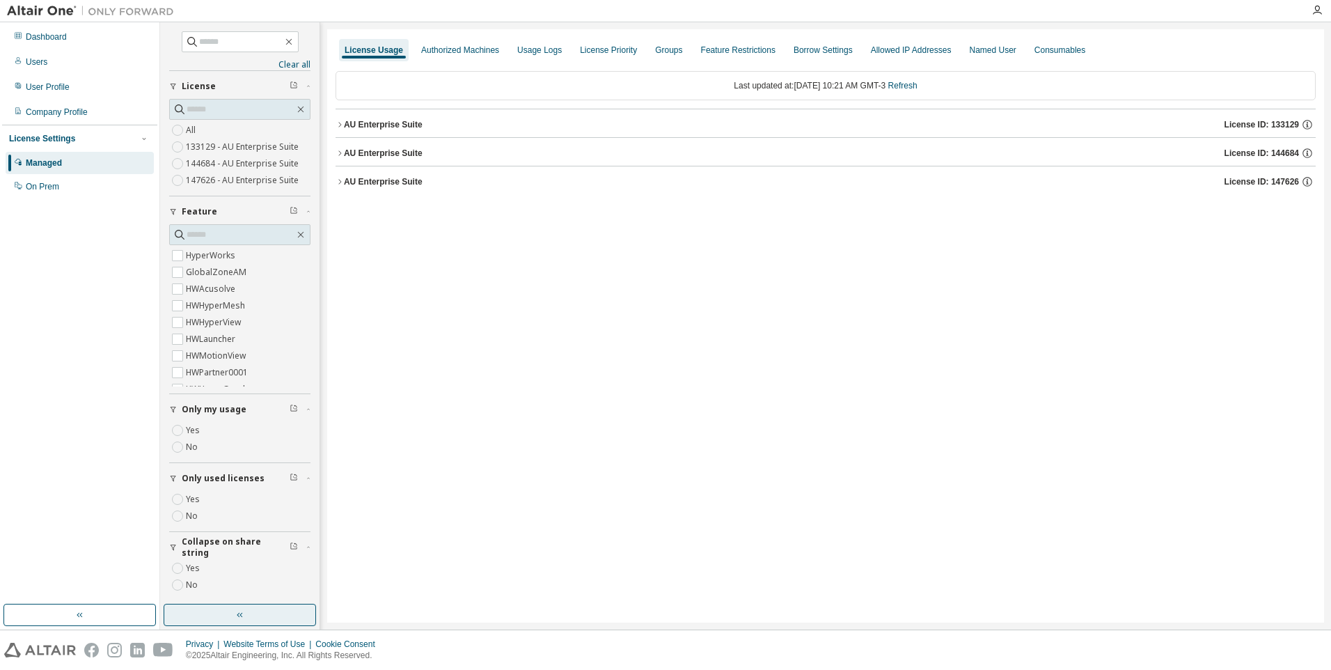
click at [343, 150] on icon "button" at bounding box center [340, 153] width 8 height 8
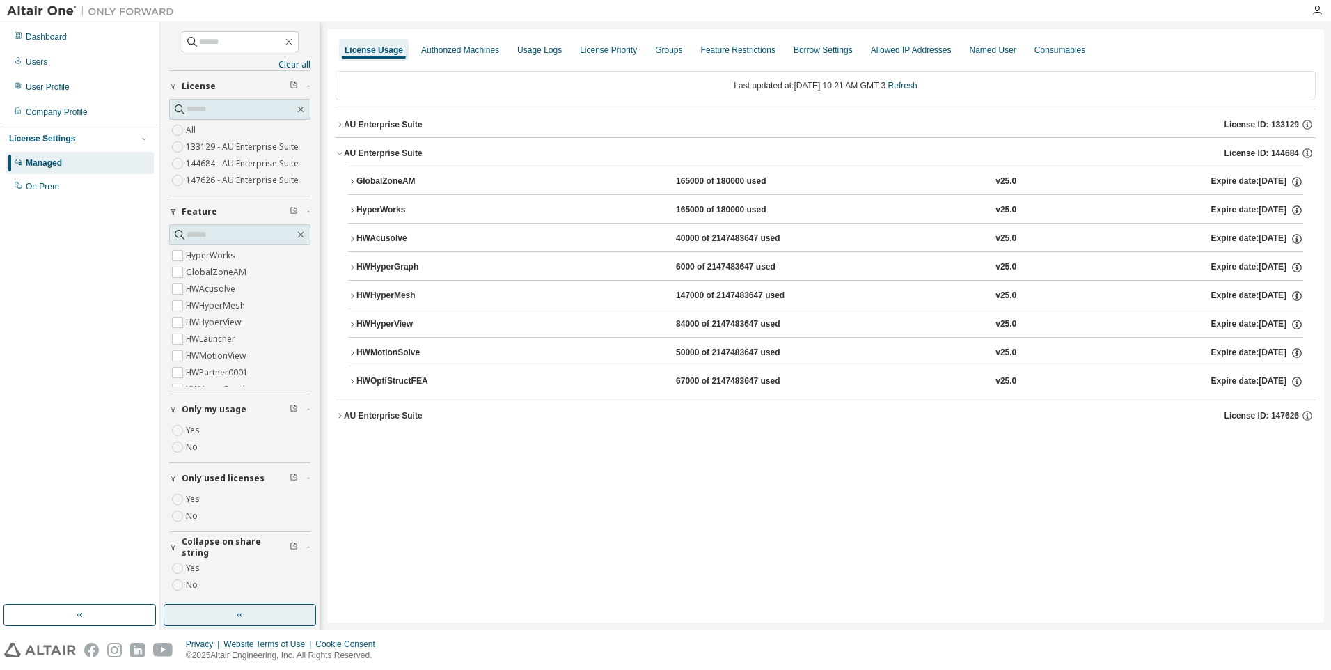
click at [399, 382] on div "HWOptiStructFEA" at bounding box center [418, 381] width 125 height 13
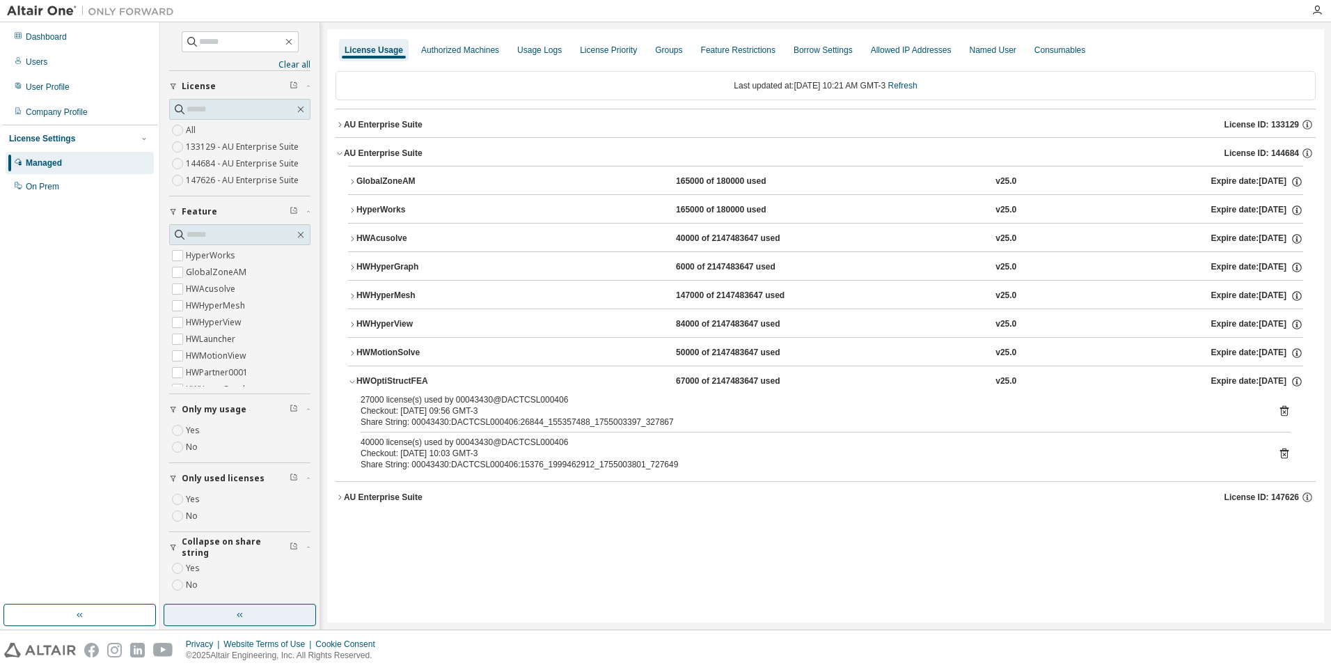
click at [1287, 410] on icon at bounding box center [1284, 411] width 8 height 10
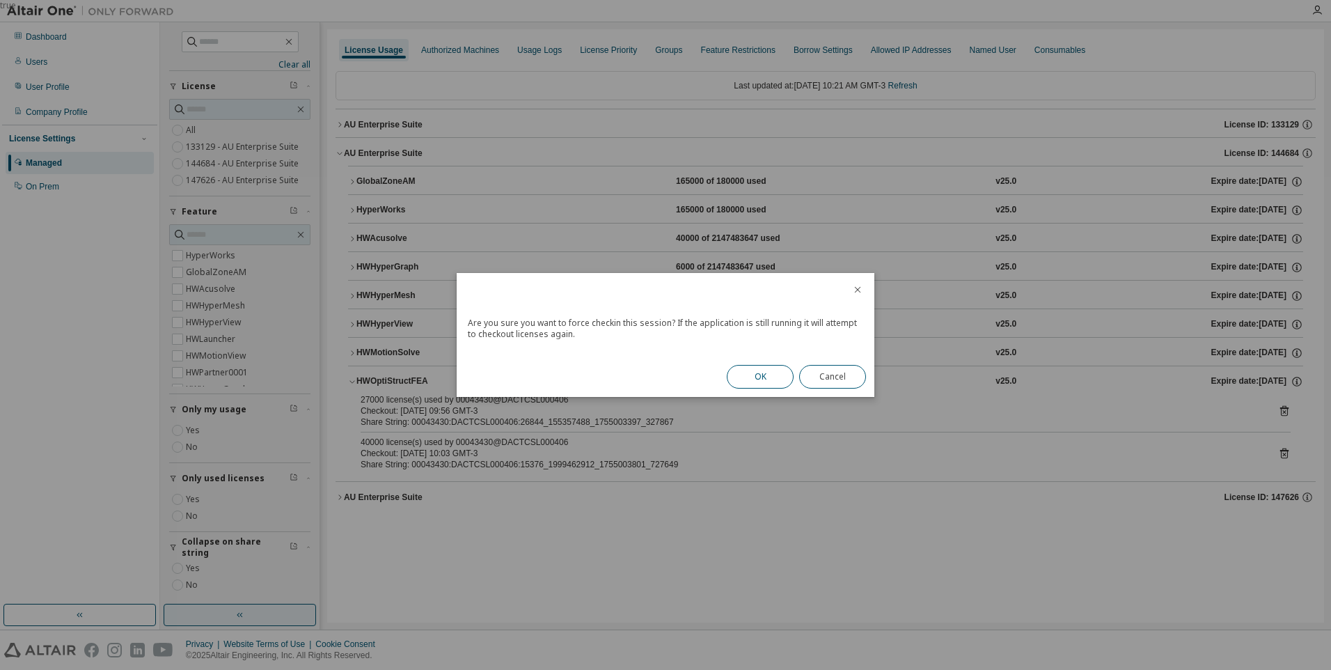
click at [781, 382] on button "OK" at bounding box center [760, 377] width 67 height 24
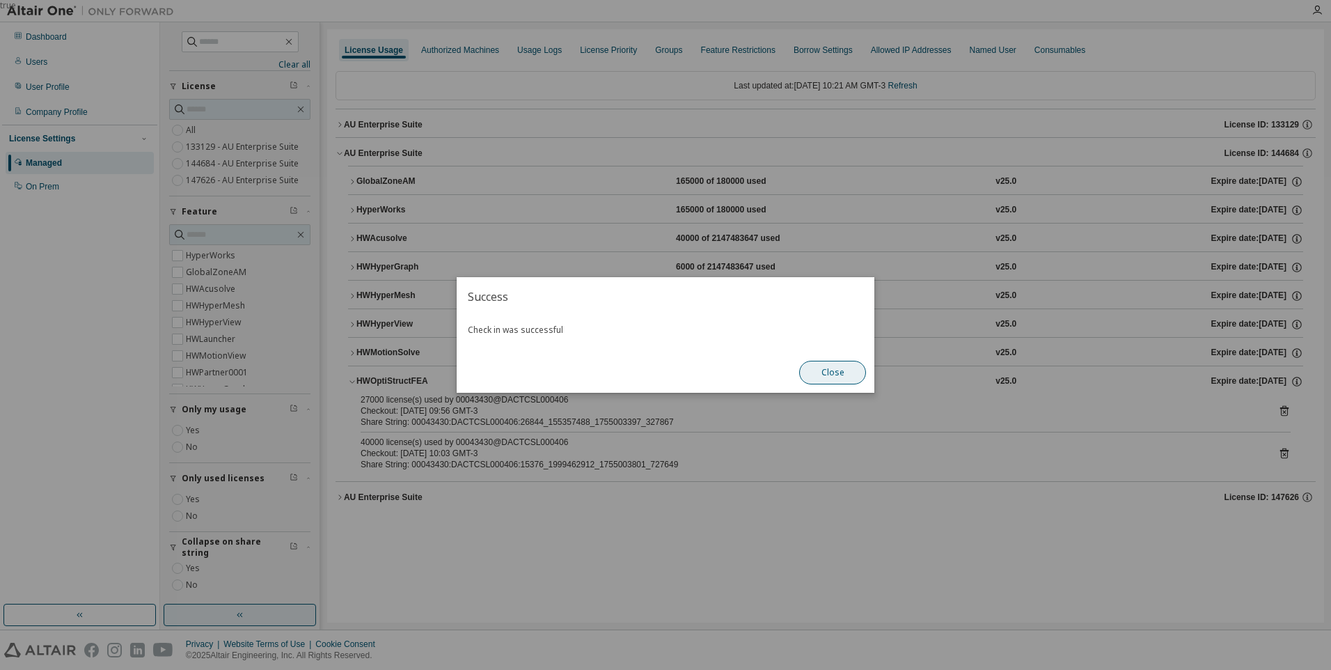
click at [848, 373] on button "Close" at bounding box center [832, 373] width 67 height 24
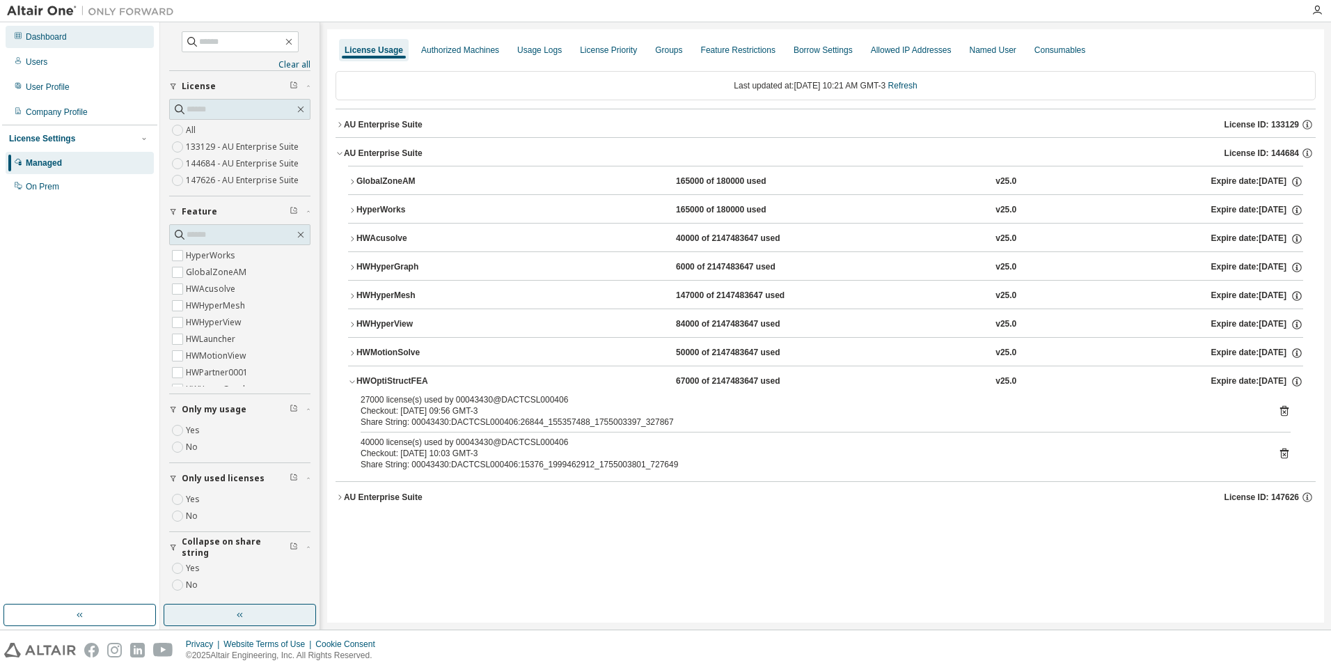
click at [42, 38] on div "Dashboard" at bounding box center [46, 36] width 41 height 11
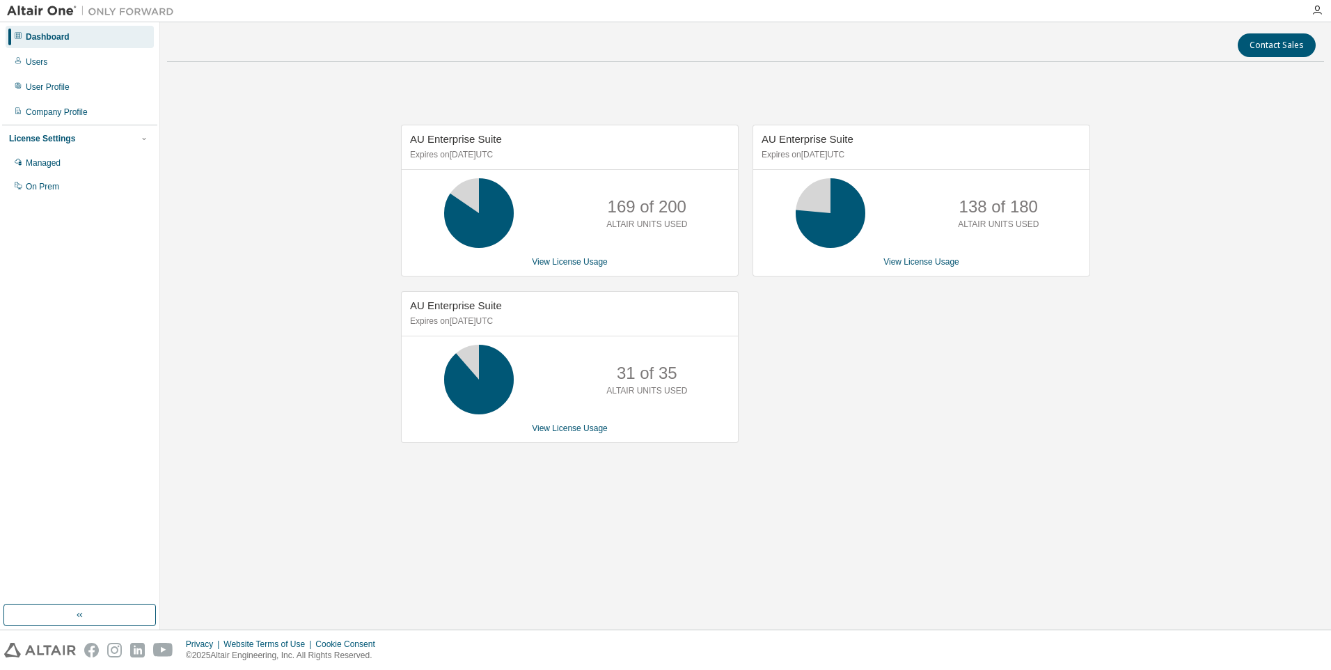
click at [872, 299] on div "AU Enterprise Suite Expires on [DATE] UTC 138 of 180 ALTAIR UNITS USED View Lic…" at bounding box center [915, 291] width 352 height 333
click at [1095, 600] on div "Contact Sales AU Enterprise Suite Expires on [DATE] UTC 169 of 200 ALTAIR UNITS…" at bounding box center [745, 325] width 1157 height 593
click at [929, 258] on link "View License Usage" at bounding box center [922, 262] width 76 height 10
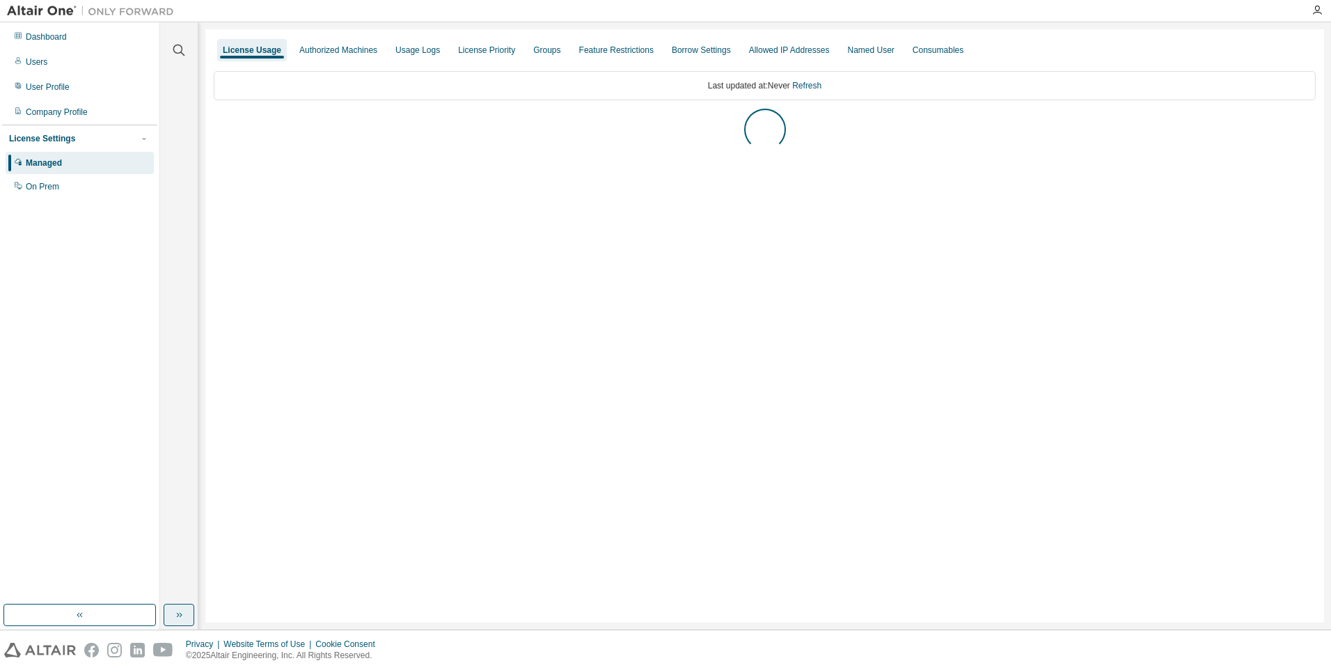
click at [178, 618] on icon "button" at bounding box center [178, 614] width 11 height 11
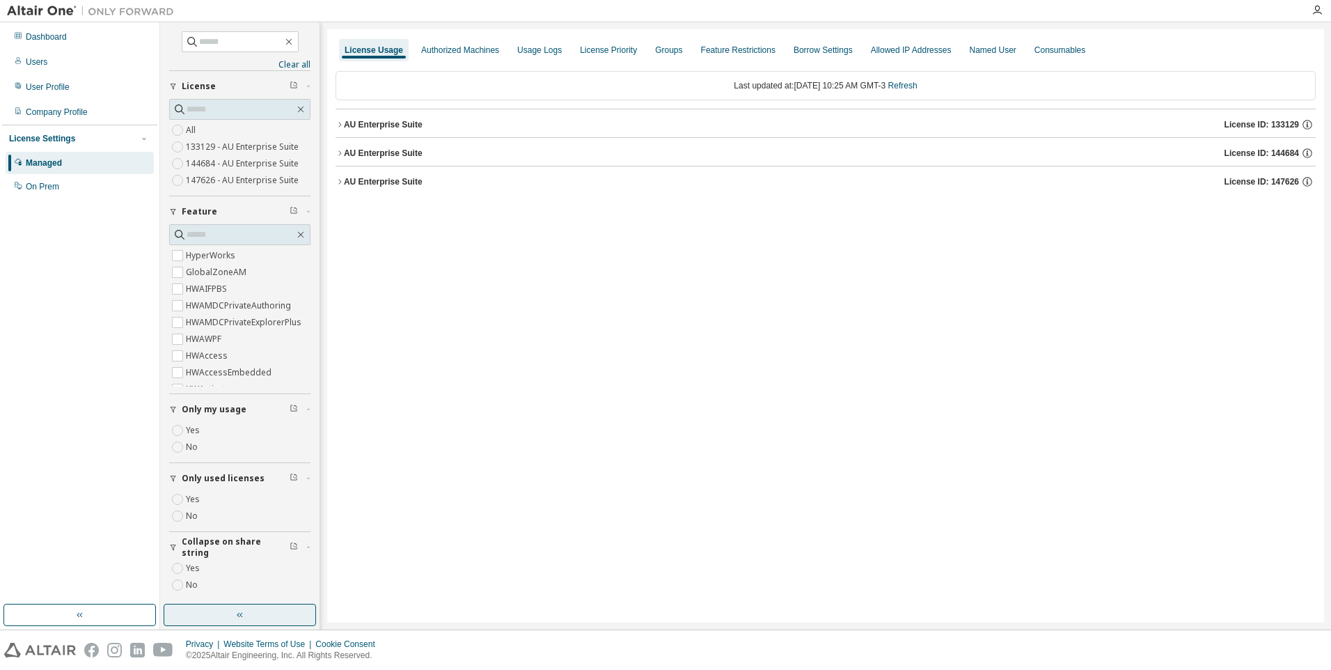
click at [366, 155] on div "AU Enterprise Suite" at bounding box center [383, 153] width 79 height 11
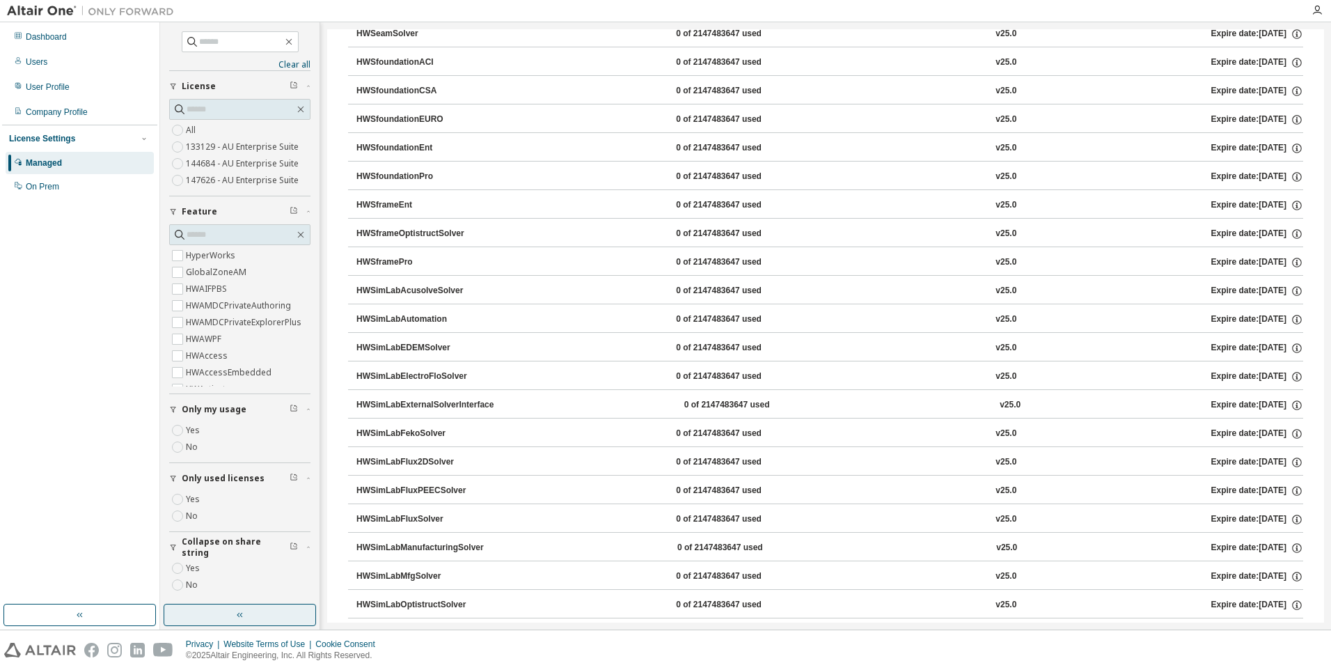
scroll to position [8077, 0]
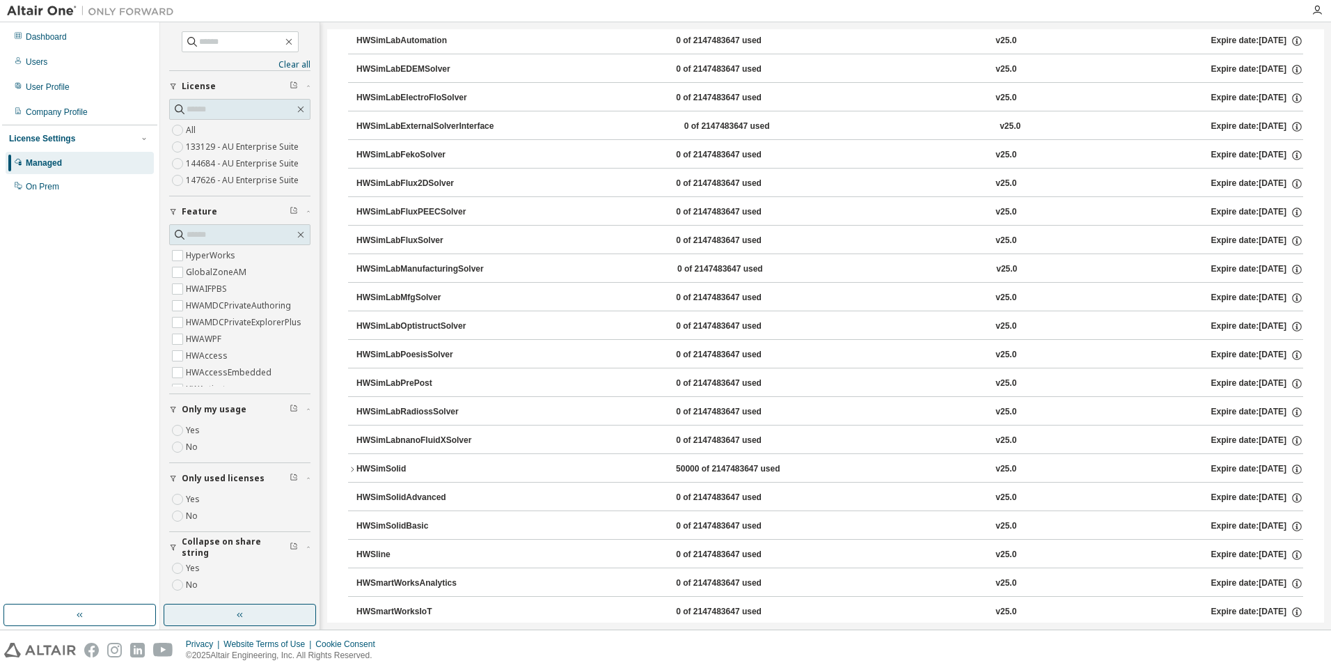
click at [388, 462] on button "HWSimSolid 50000 of 2147483647 used v25.0 Expire date: [DATE]" at bounding box center [825, 469] width 955 height 31
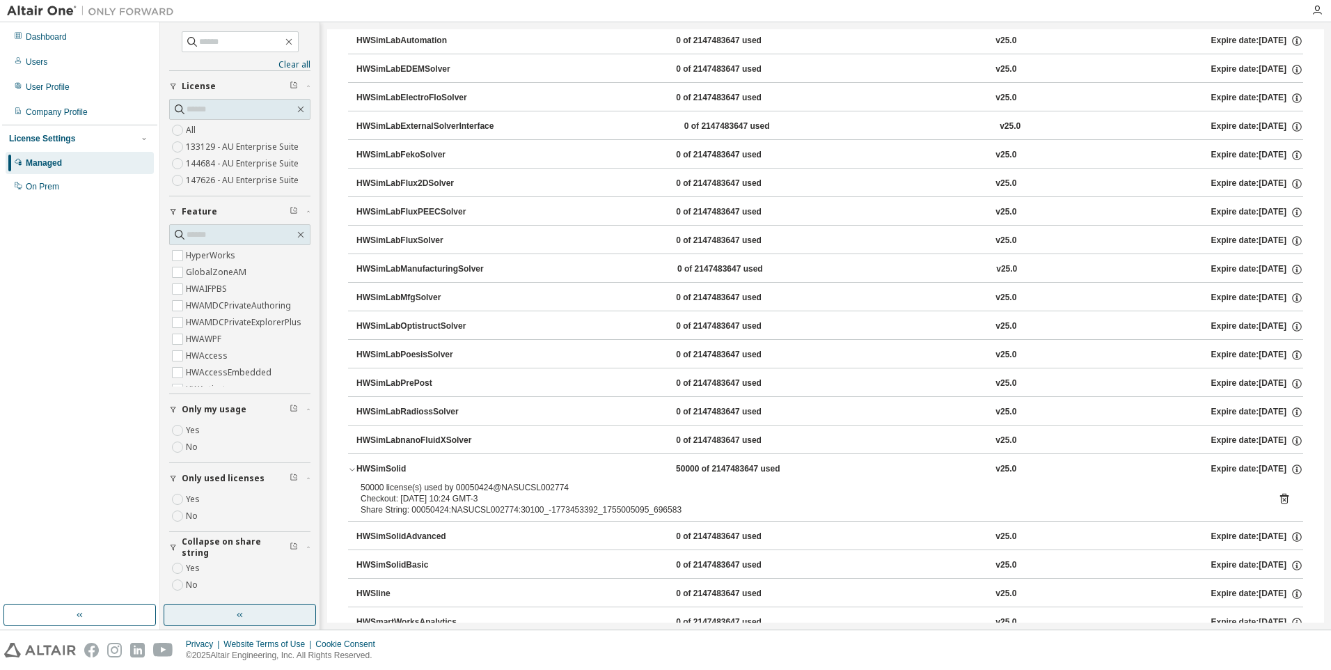
scroll to position [8007, 0]
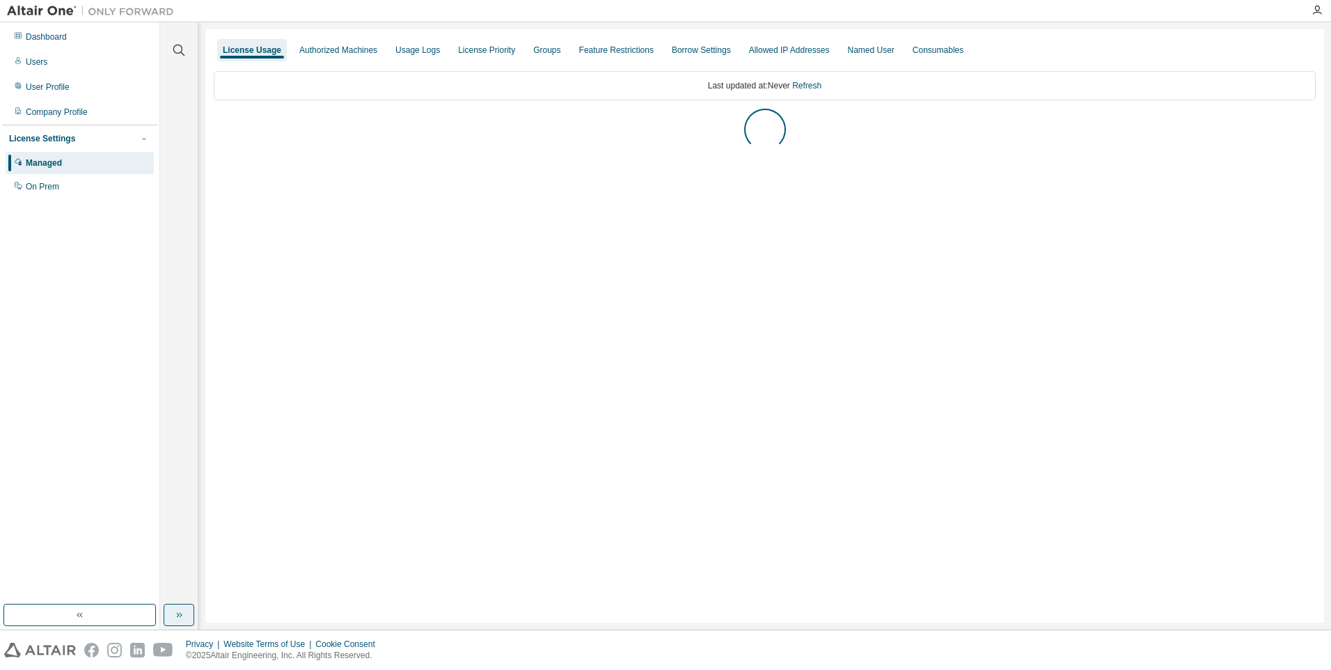
click at [184, 613] on icon "button" at bounding box center [178, 614] width 11 height 11
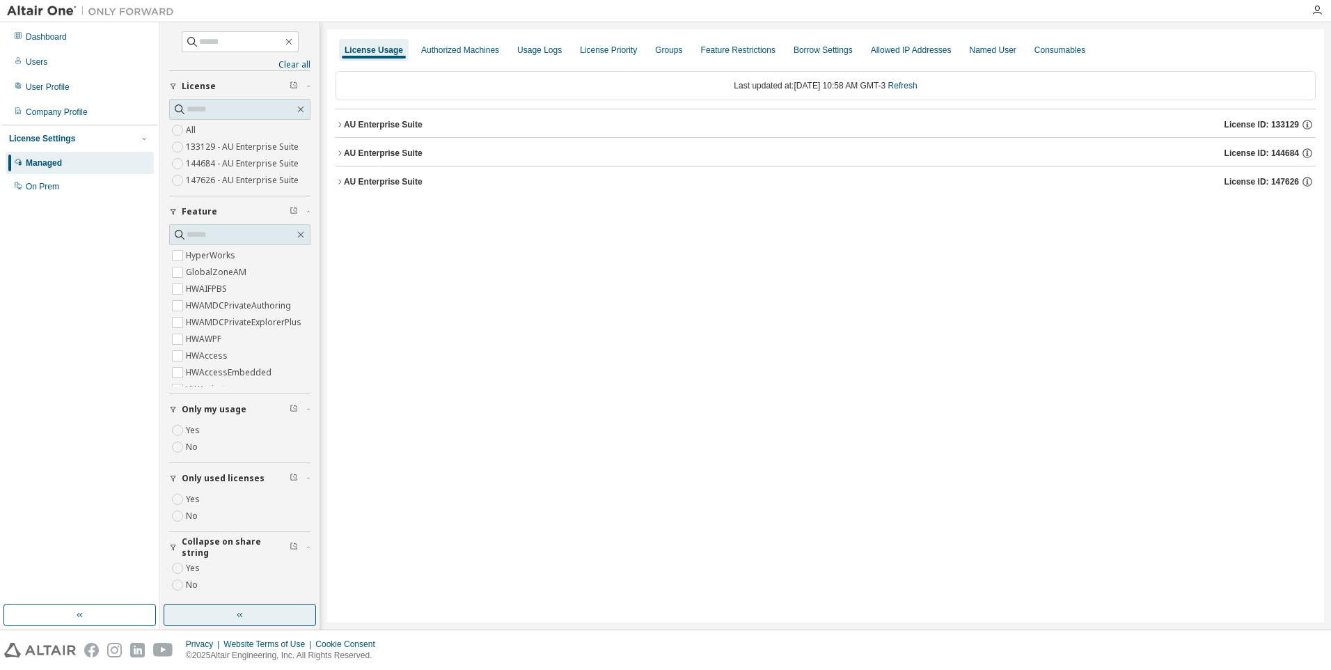
click at [347, 123] on div "AU Enterprise Suite" at bounding box center [383, 124] width 79 height 11
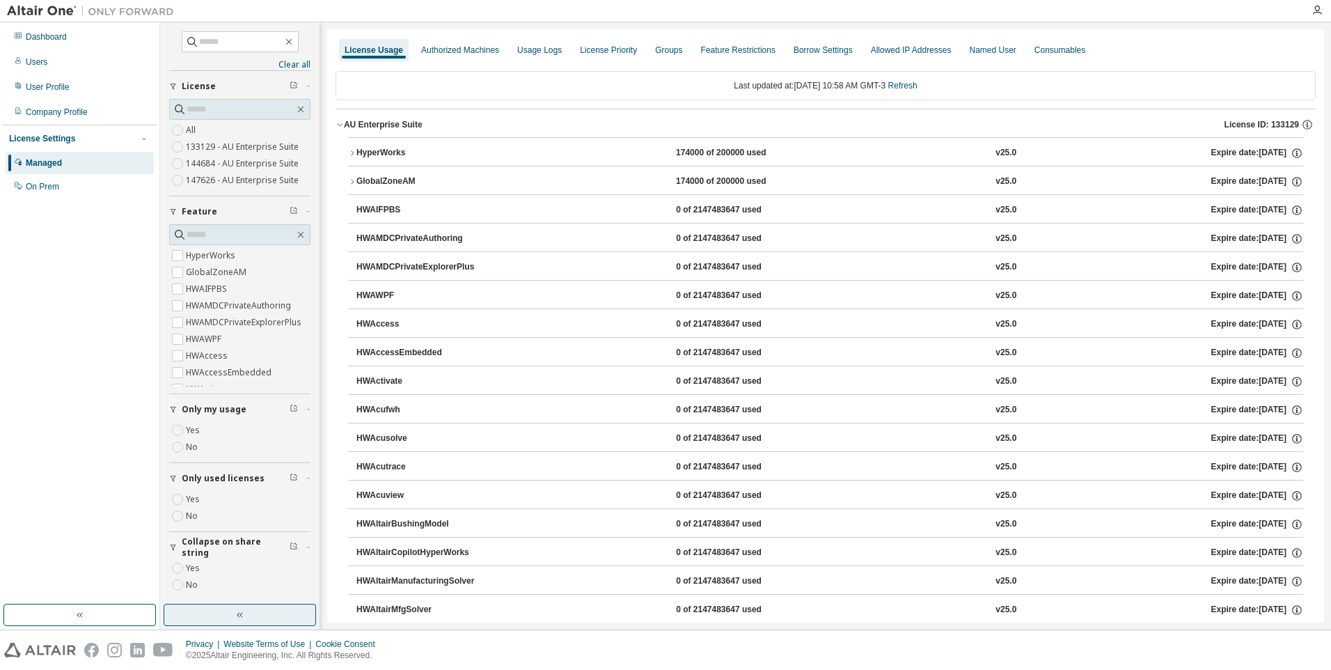
click at [347, 123] on div "AU Enterprise Suite" at bounding box center [383, 124] width 79 height 11
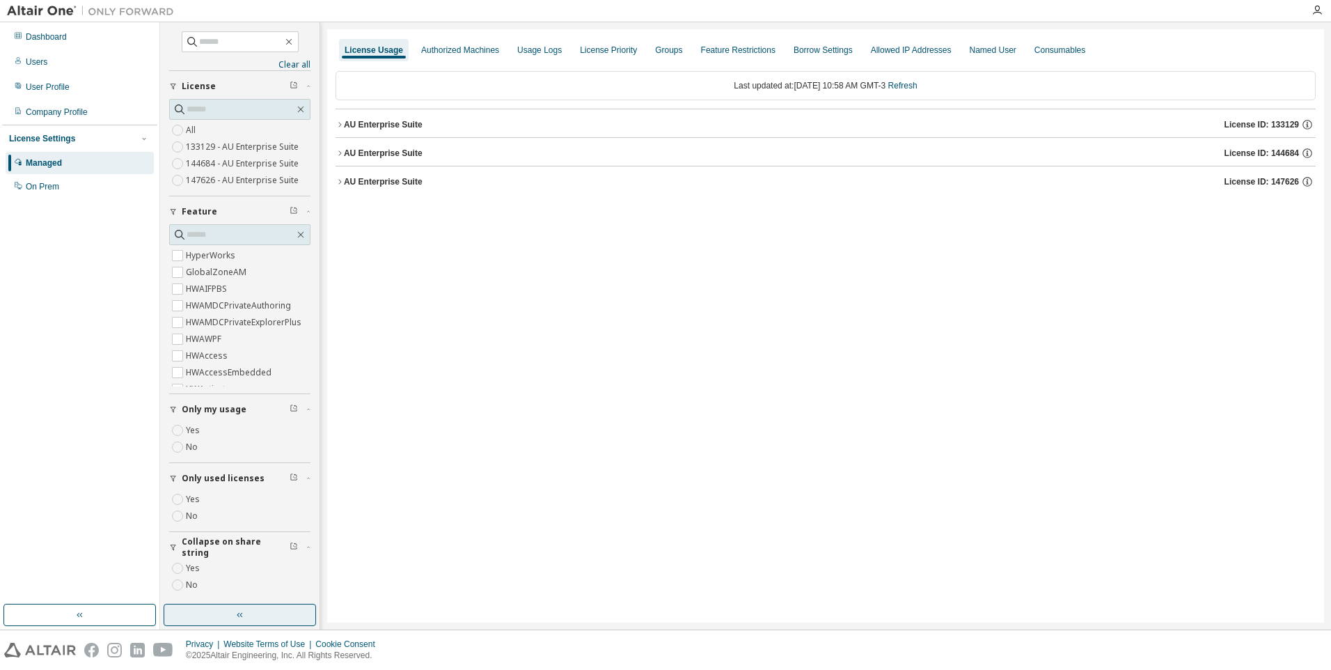
click at [290, 478] on icon "button" at bounding box center [294, 477] width 8 height 8
click at [384, 128] on div "AU Enterprise Suite" at bounding box center [383, 124] width 79 height 11
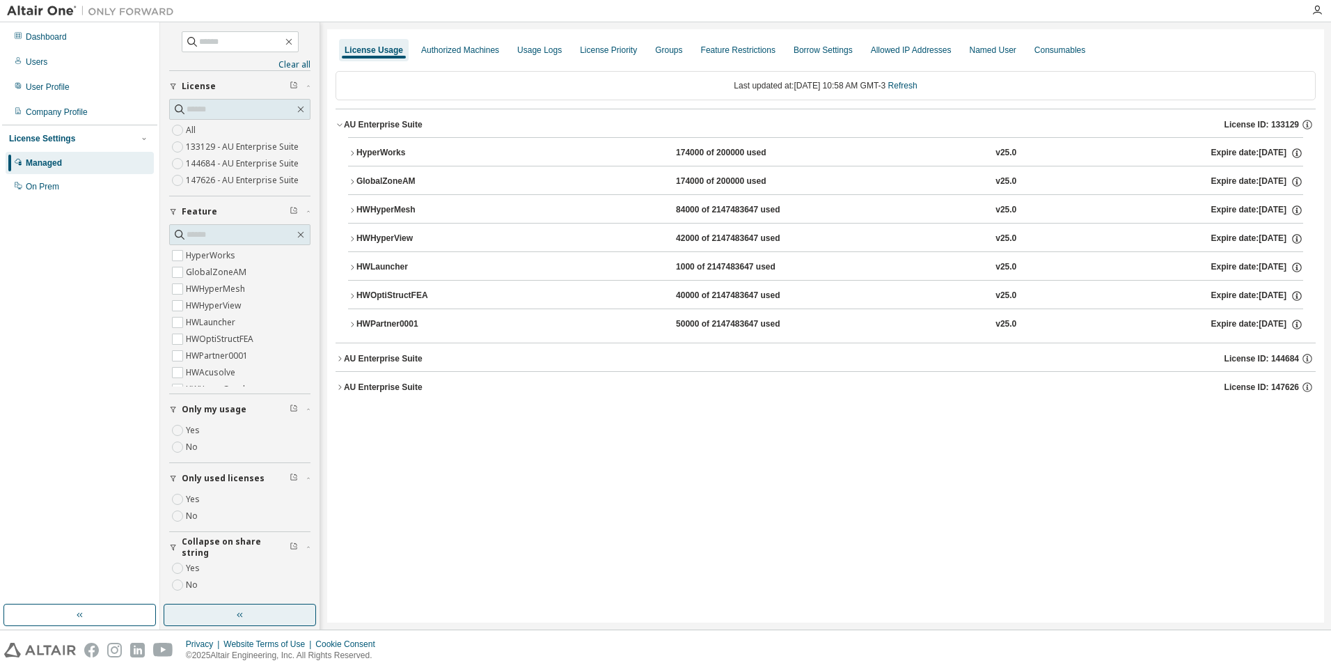
click at [400, 332] on button "HWPartner0001 50000 of 2147483647 used v25.0 Expire date: [DATE]" at bounding box center [825, 324] width 955 height 31
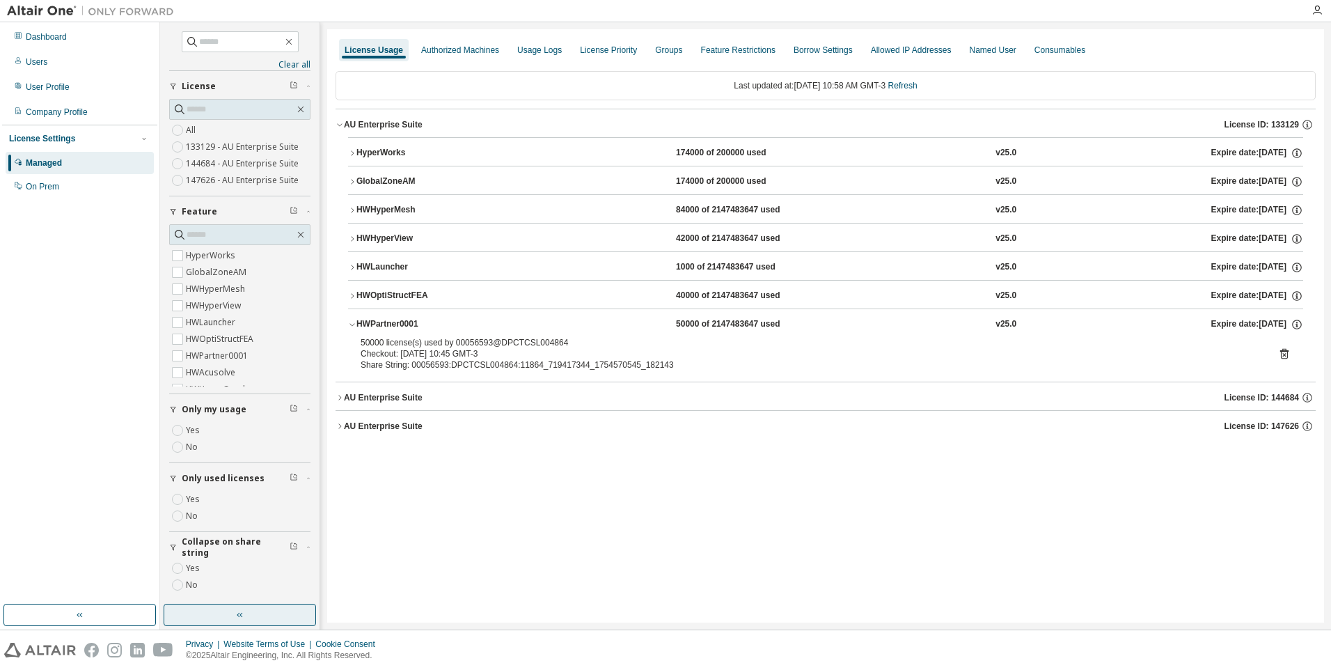
click at [1285, 356] on icon at bounding box center [1284, 353] width 13 height 13
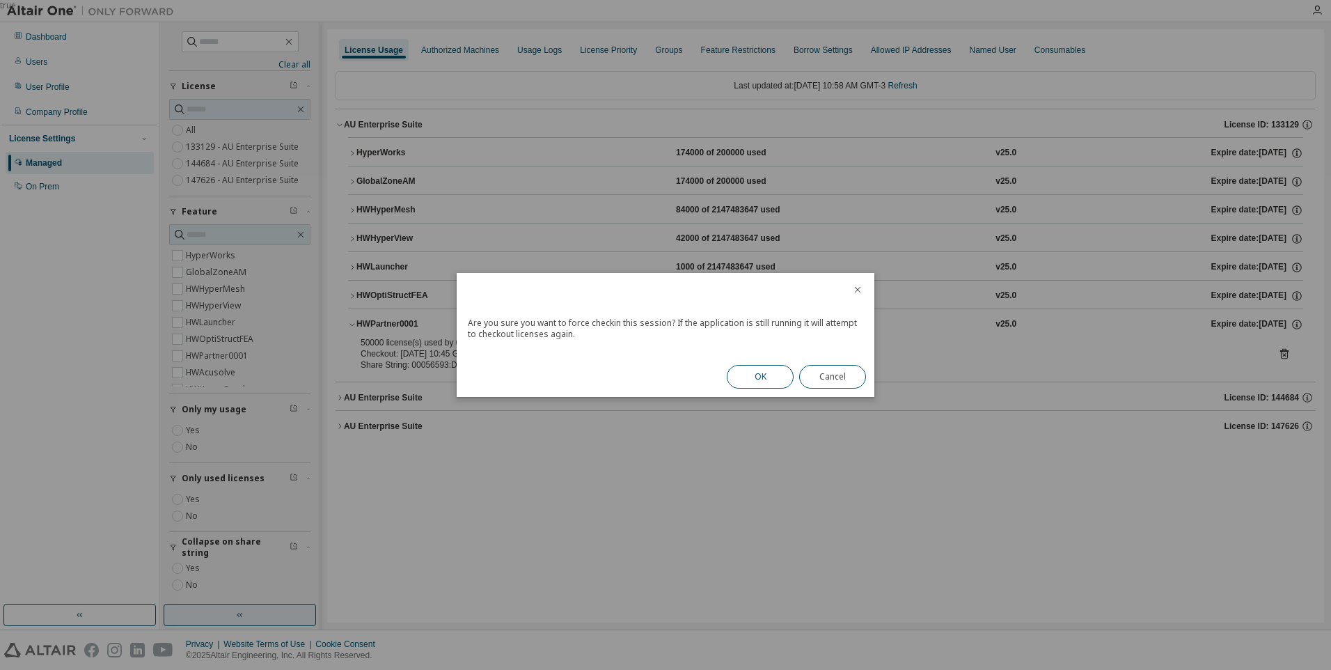
click at [769, 373] on button "OK" at bounding box center [760, 377] width 67 height 24
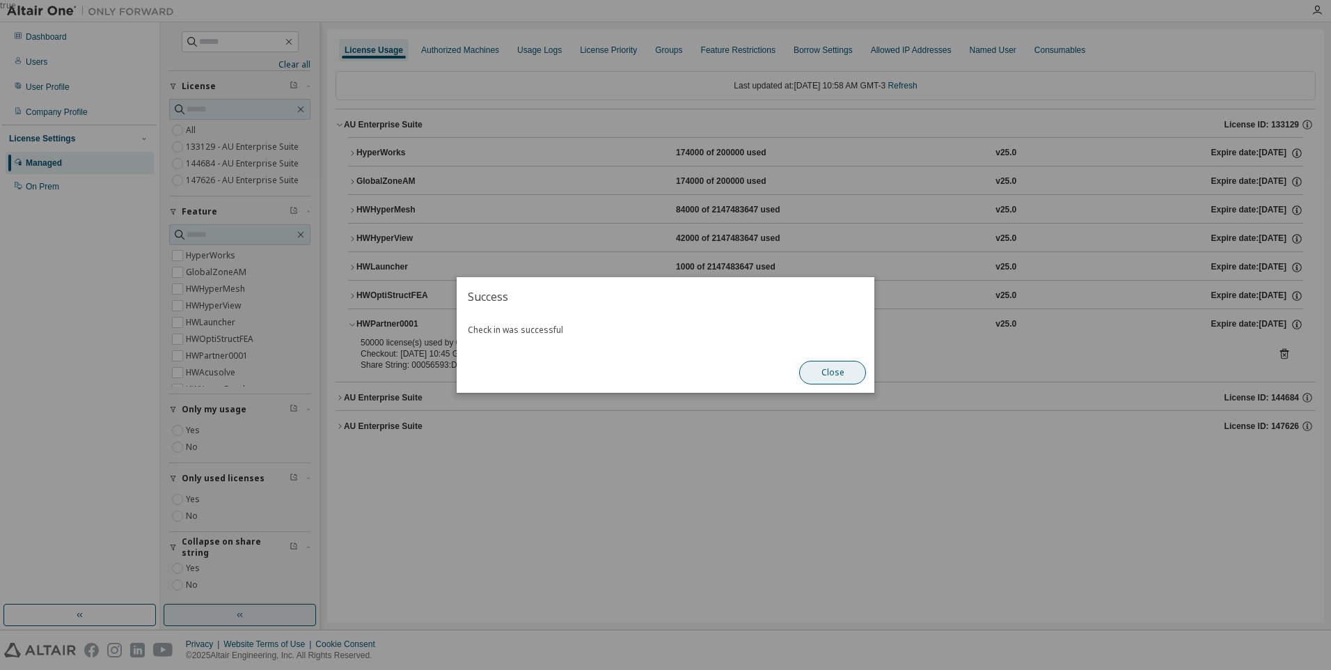
click at [815, 373] on button "Close" at bounding box center [832, 373] width 67 height 24
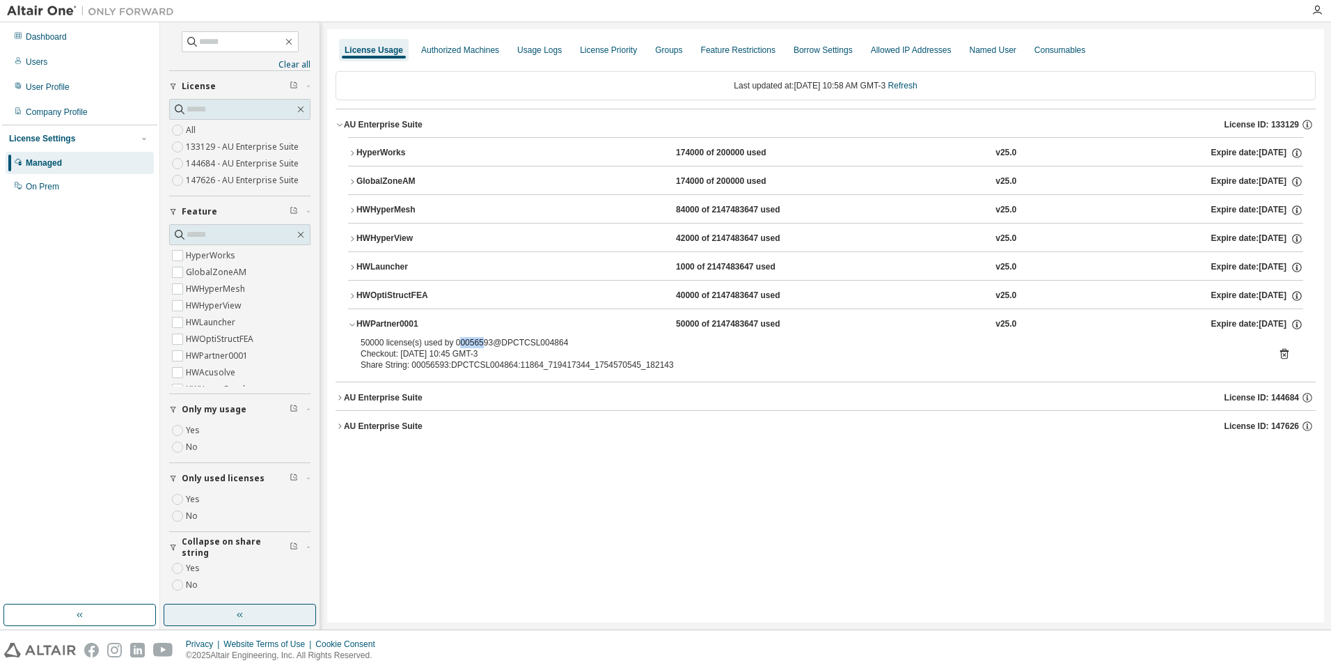
drag, startPoint x: 455, startPoint y: 344, endPoint x: 478, endPoint y: 344, distance: 23.0
click at [478, 344] on div "50000 license(s) used by 00056593@DPCTCSL004864" at bounding box center [809, 342] width 897 height 11
drag, startPoint x: 478, startPoint y: 344, endPoint x: 453, endPoint y: 342, distance: 25.2
click at [453, 342] on div "50000 license(s) used by 00056593@DPCTCSL004864" at bounding box center [809, 342] width 897 height 11
drag, startPoint x: 453, startPoint y: 342, endPoint x: 473, endPoint y: 342, distance: 20.2
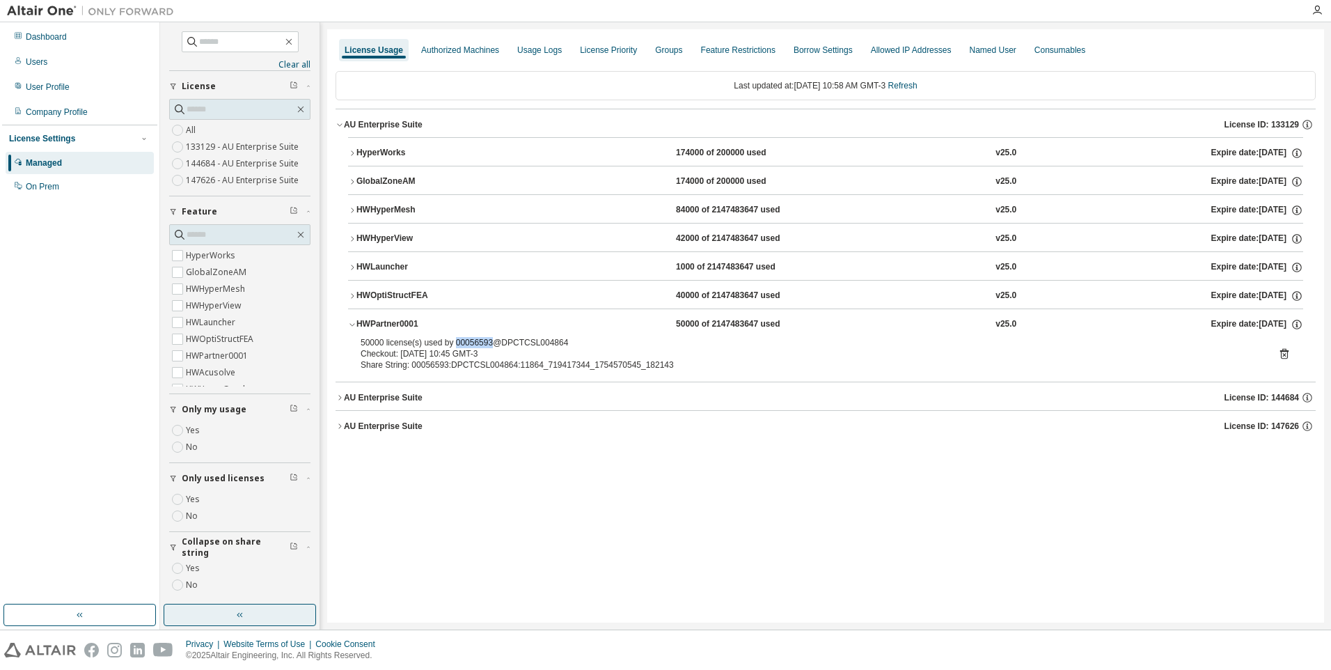
click at [473, 342] on div "50000 license(s) used by 00056593@DPCTCSL004864" at bounding box center [809, 342] width 897 height 11
copy div "00056593"
